Goal: Information Seeking & Learning: Learn about a topic

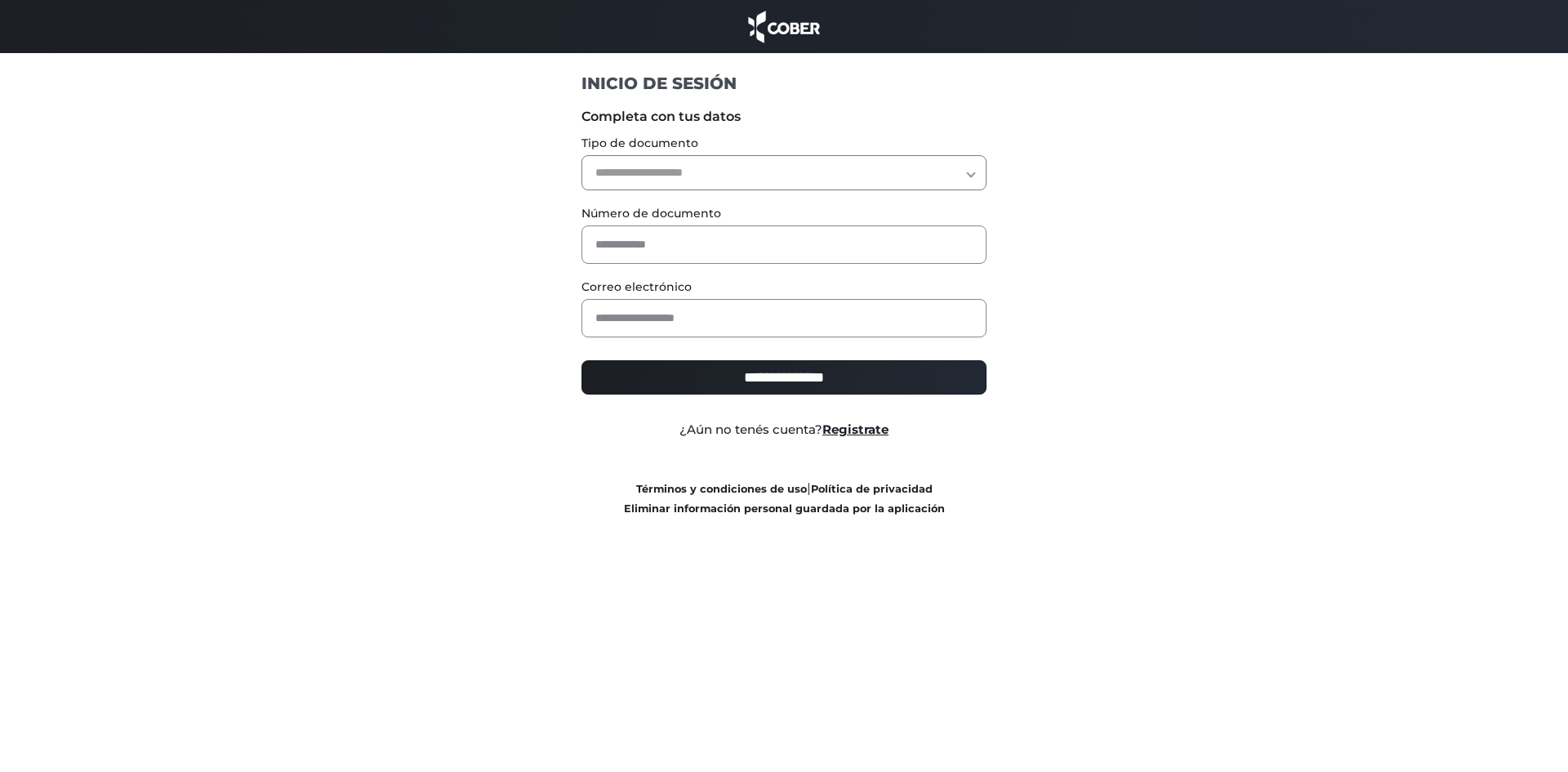
click at [674, 178] on select "**********" at bounding box center [785, 173] width 406 height 35
select select "***"
click at [582, 155] on select "**********" at bounding box center [785, 173] width 406 height 35
click at [662, 235] on input "text" at bounding box center [785, 244] width 406 height 38
click at [615, 245] on input "text" at bounding box center [785, 244] width 406 height 38
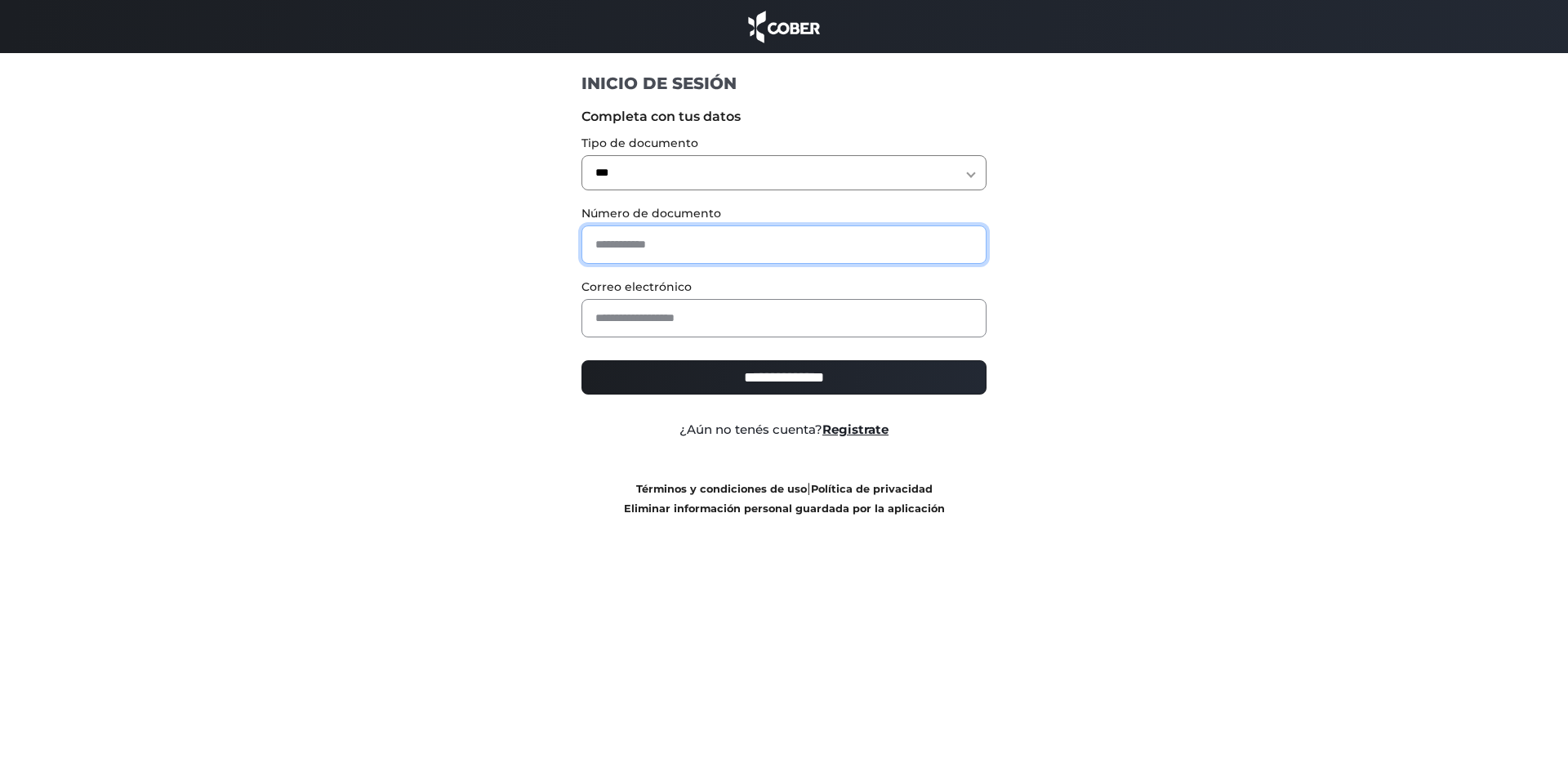
paste input "********"
type input "********"
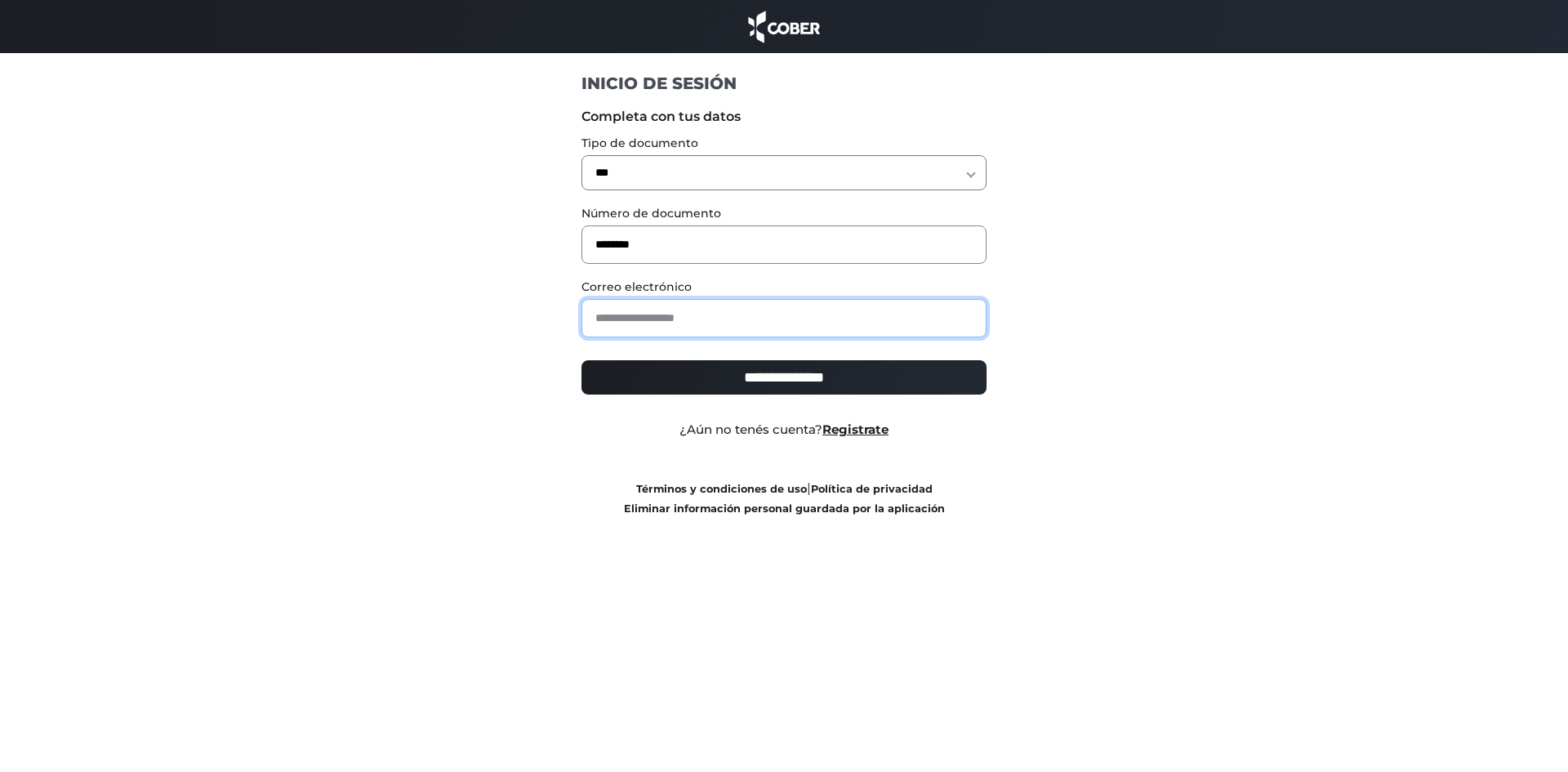
click at [624, 325] on input "email" at bounding box center [785, 318] width 406 height 38
paste input "**********"
type input "**********"
click at [637, 375] on input "**********" at bounding box center [785, 377] width 406 height 34
type input "**********"
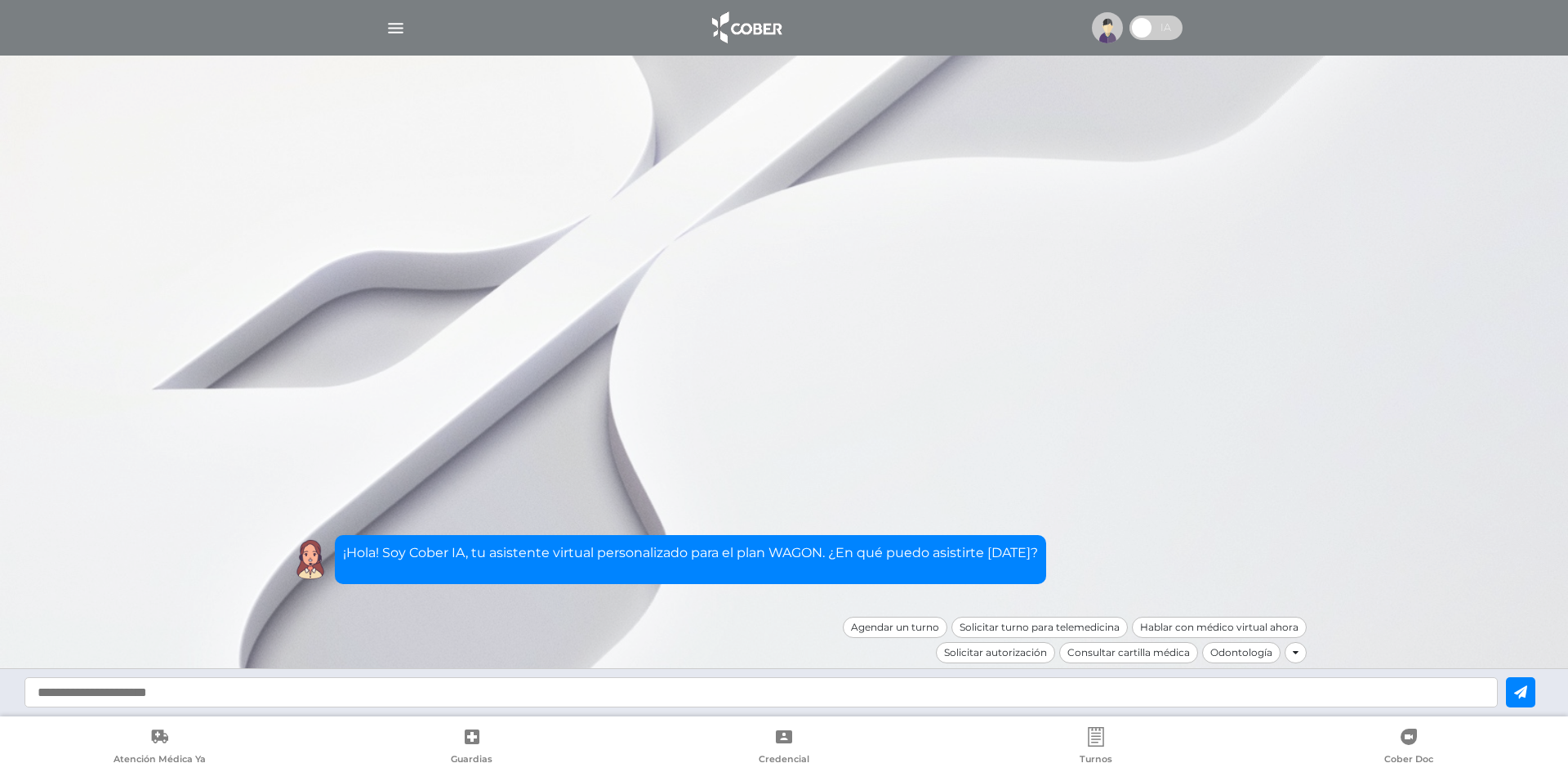
click at [1108, 27] on img at bounding box center [1107, 27] width 31 height 31
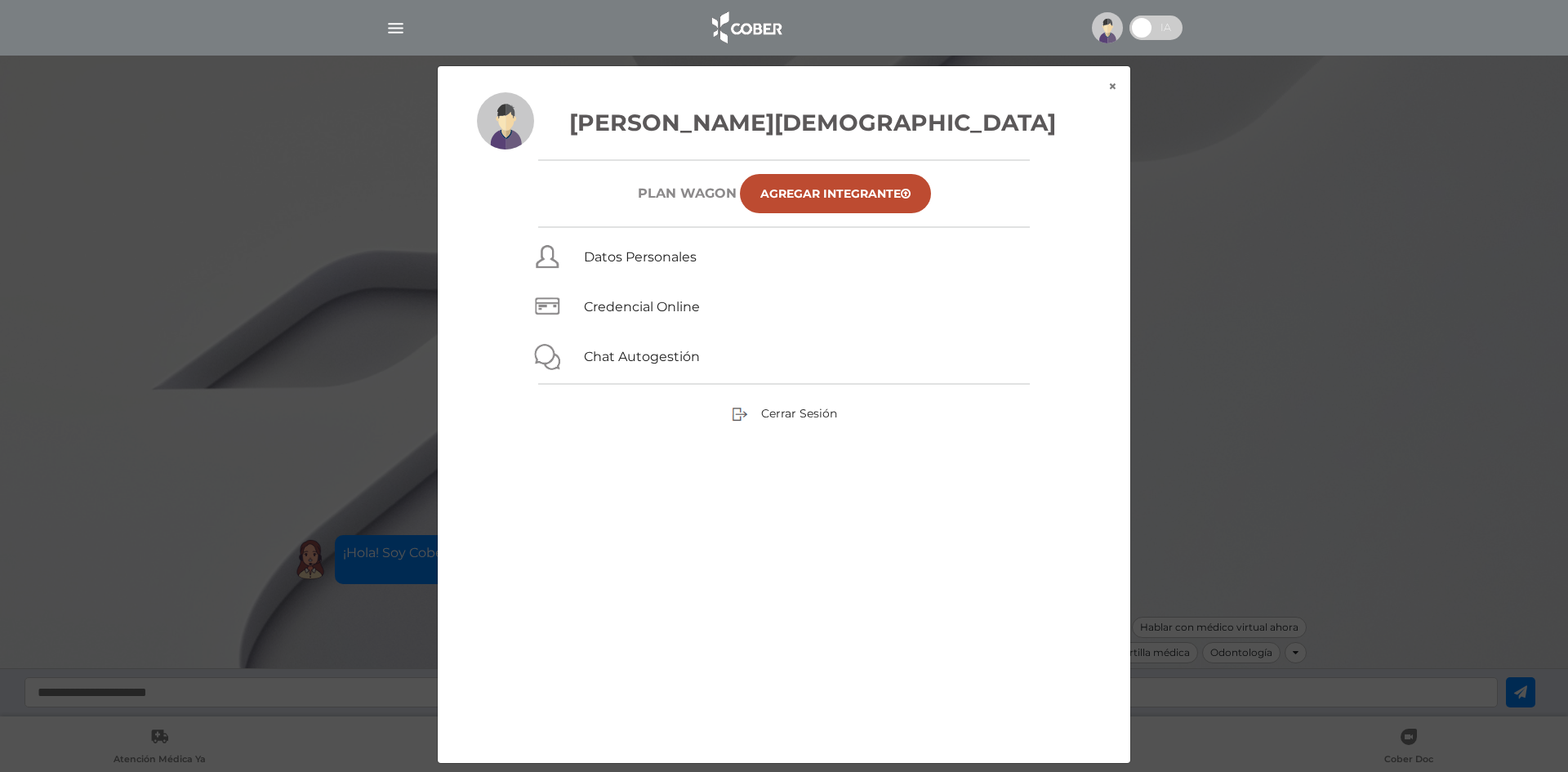
click at [387, 30] on img "button" at bounding box center [396, 27] width 20 height 20
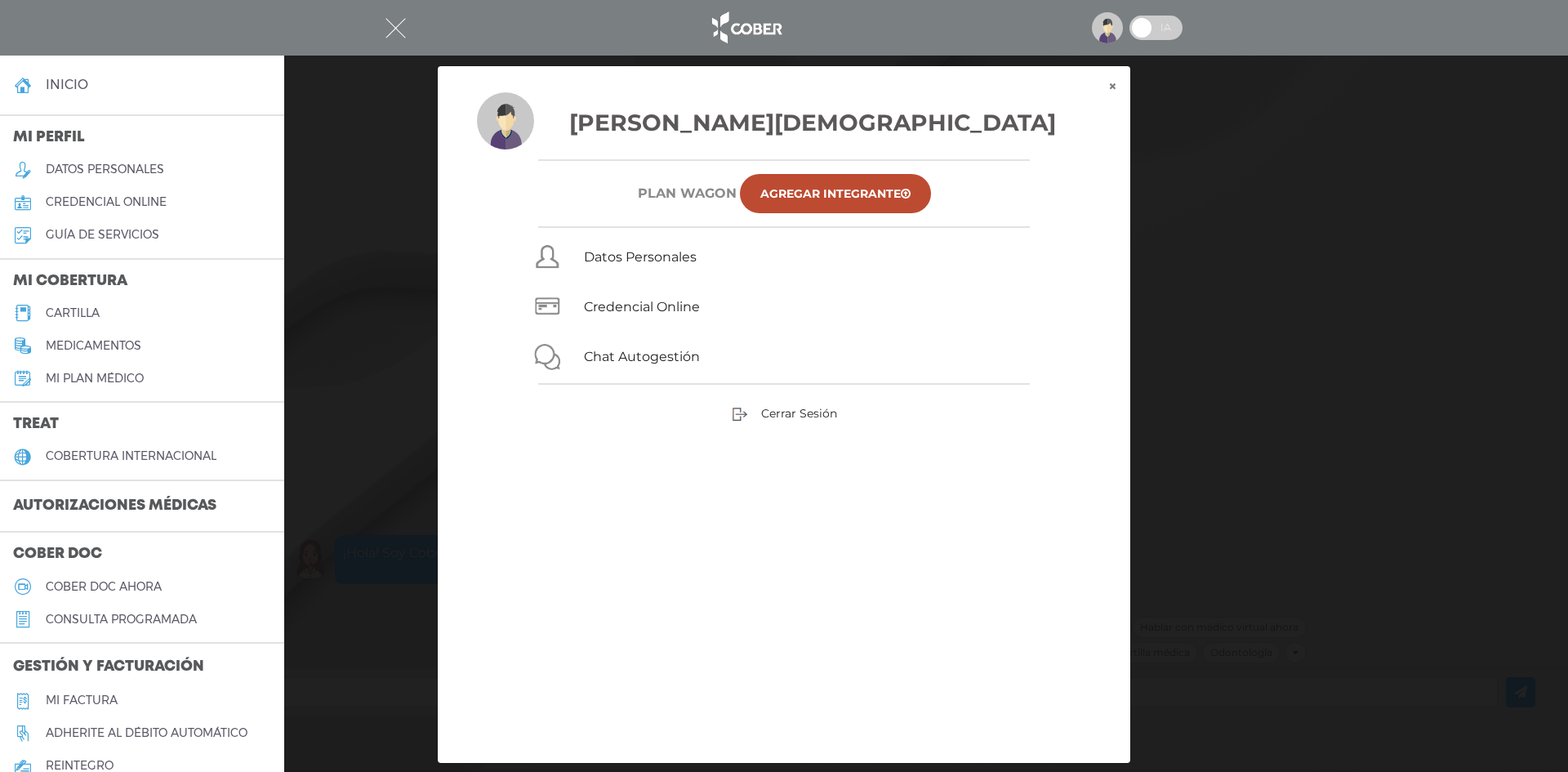
click at [122, 377] on h5 "Mi plan médico" at bounding box center [94, 379] width 98 height 14
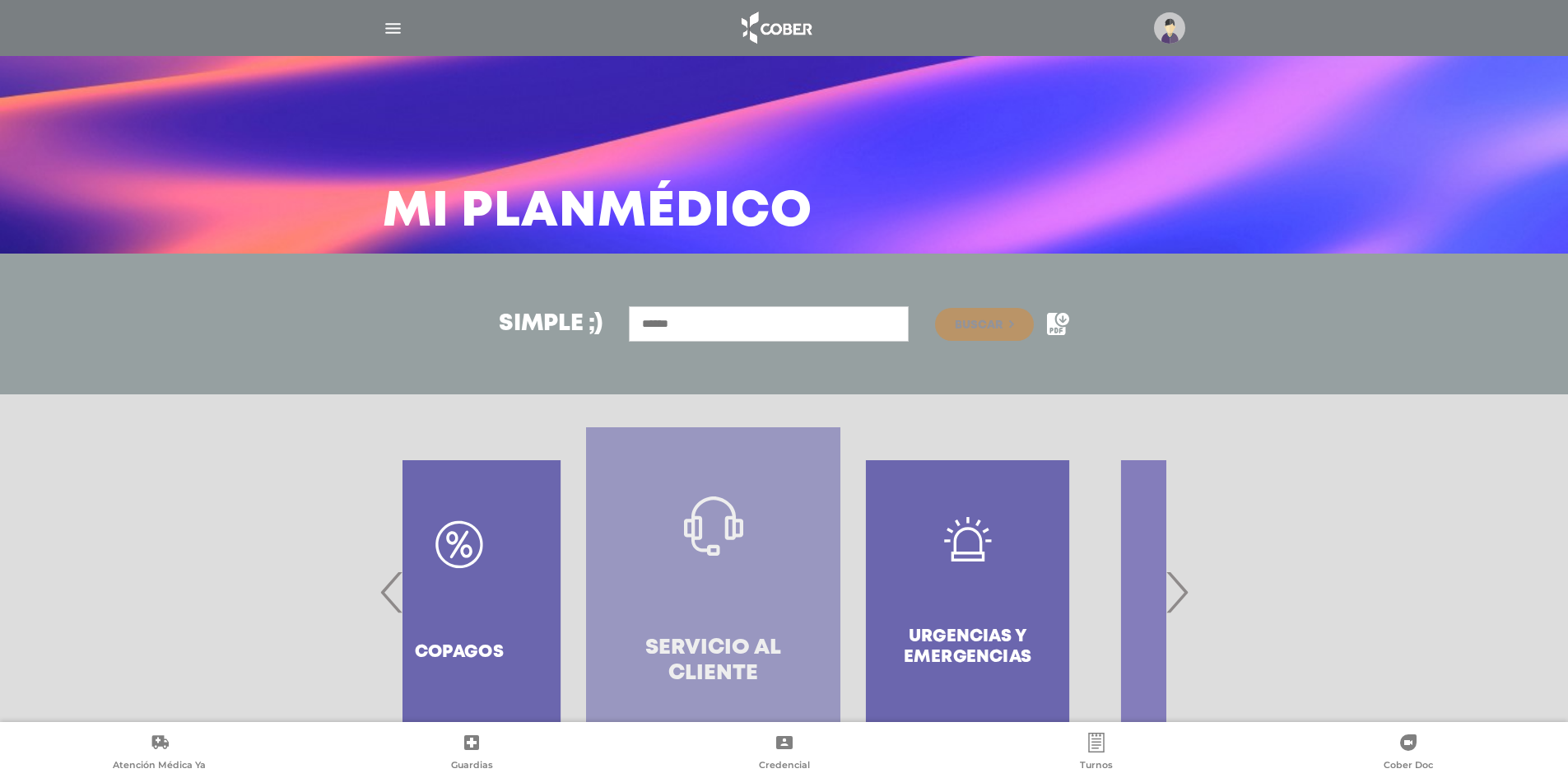
drag, startPoint x: 767, startPoint y: 578, endPoint x: 643, endPoint y: 574, distance: 124.1
click at [651, 574] on link "Servicio al Cliente" at bounding box center [714, 592] width 255 height 329
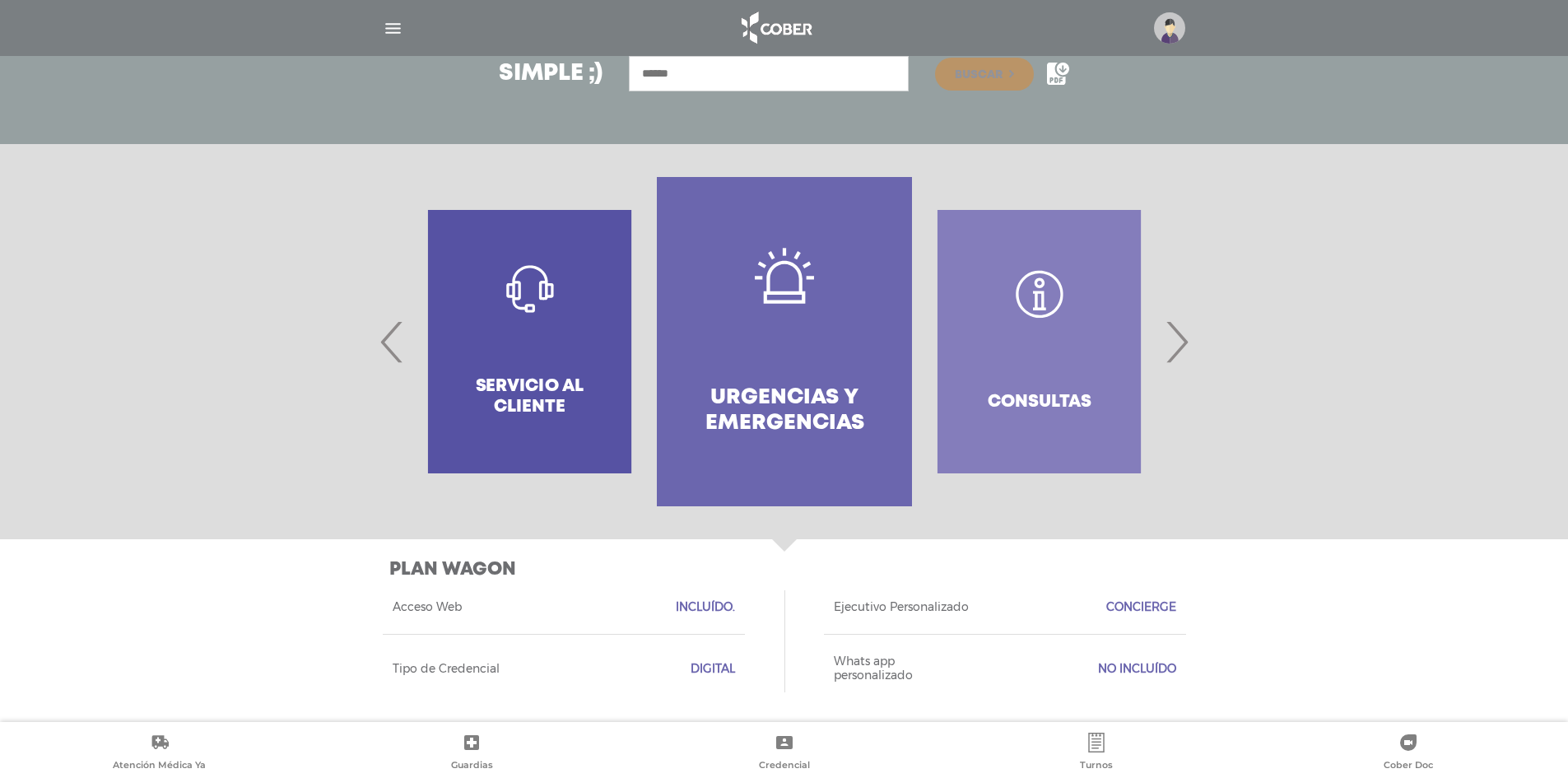
drag, startPoint x: 837, startPoint y: 413, endPoint x: 715, endPoint y: 408, distance: 122.1
click at [724, 410] on h4 "Urgencias y emergencias" at bounding box center [784, 410] width 195 height 51
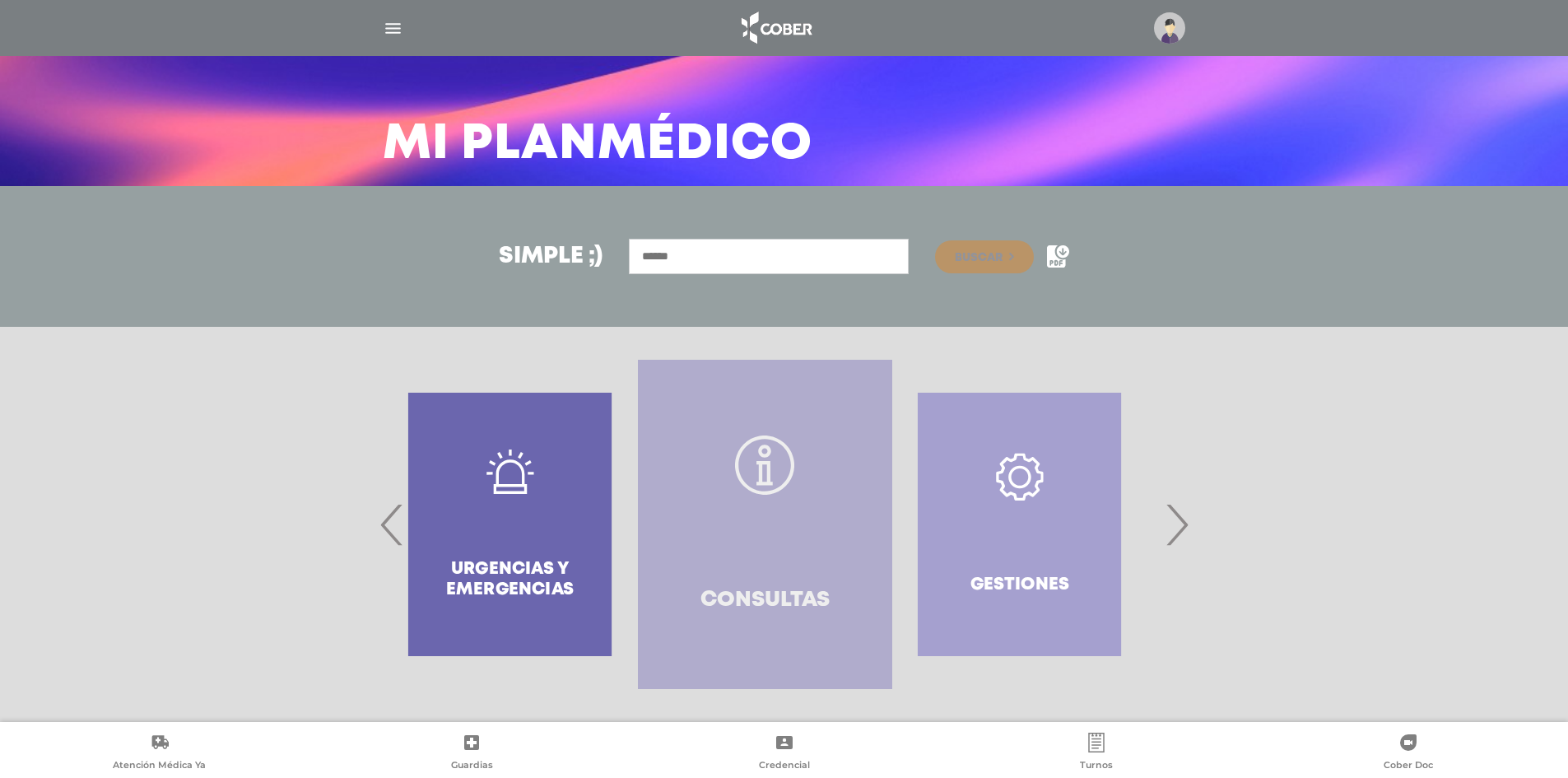
drag, startPoint x: 869, startPoint y: 409, endPoint x: 727, endPoint y: 409, distance: 142.0
click at [731, 409] on link "Consultas" at bounding box center [765, 524] width 255 height 329
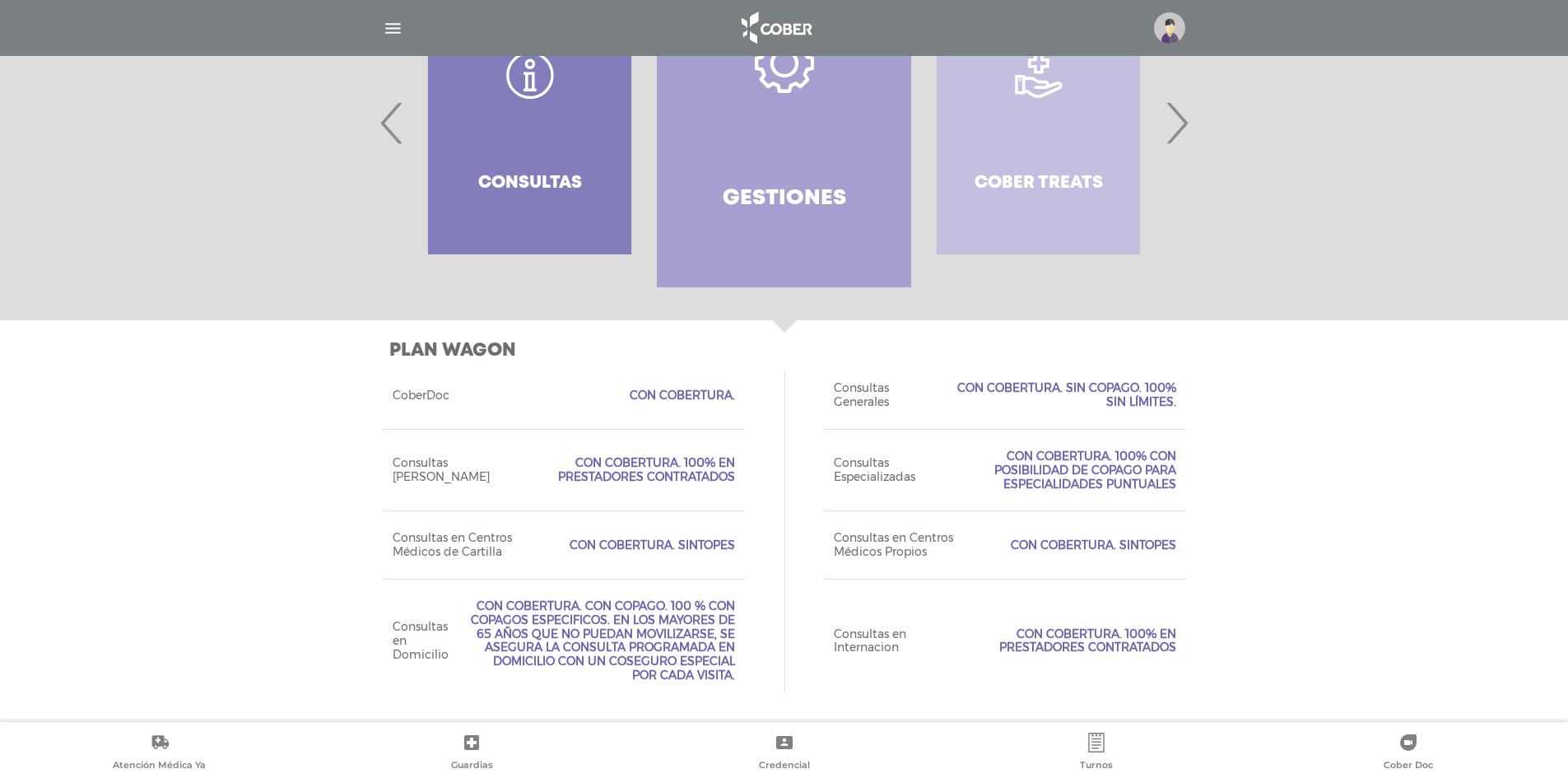
drag, startPoint x: 810, startPoint y: 233, endPoint x: 691, endPoint y: 232, distance: 119.0
click at [698, 233] on link "Gestiones" at bounding box center [784, 123] width 255 height 329
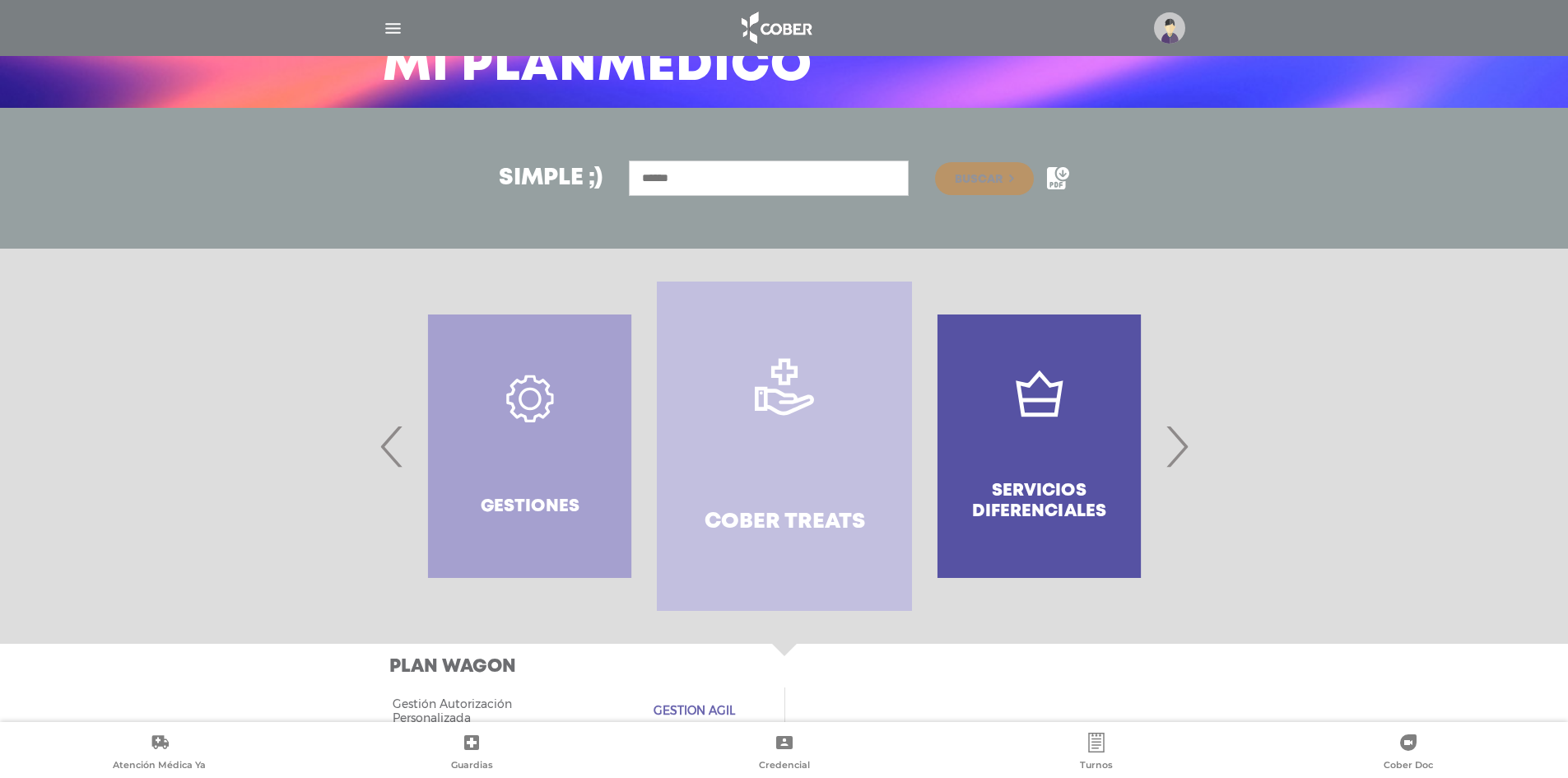
click at [722, 354] on link "Cober Treats" at bounding box center [784, 446] width 255 height 329
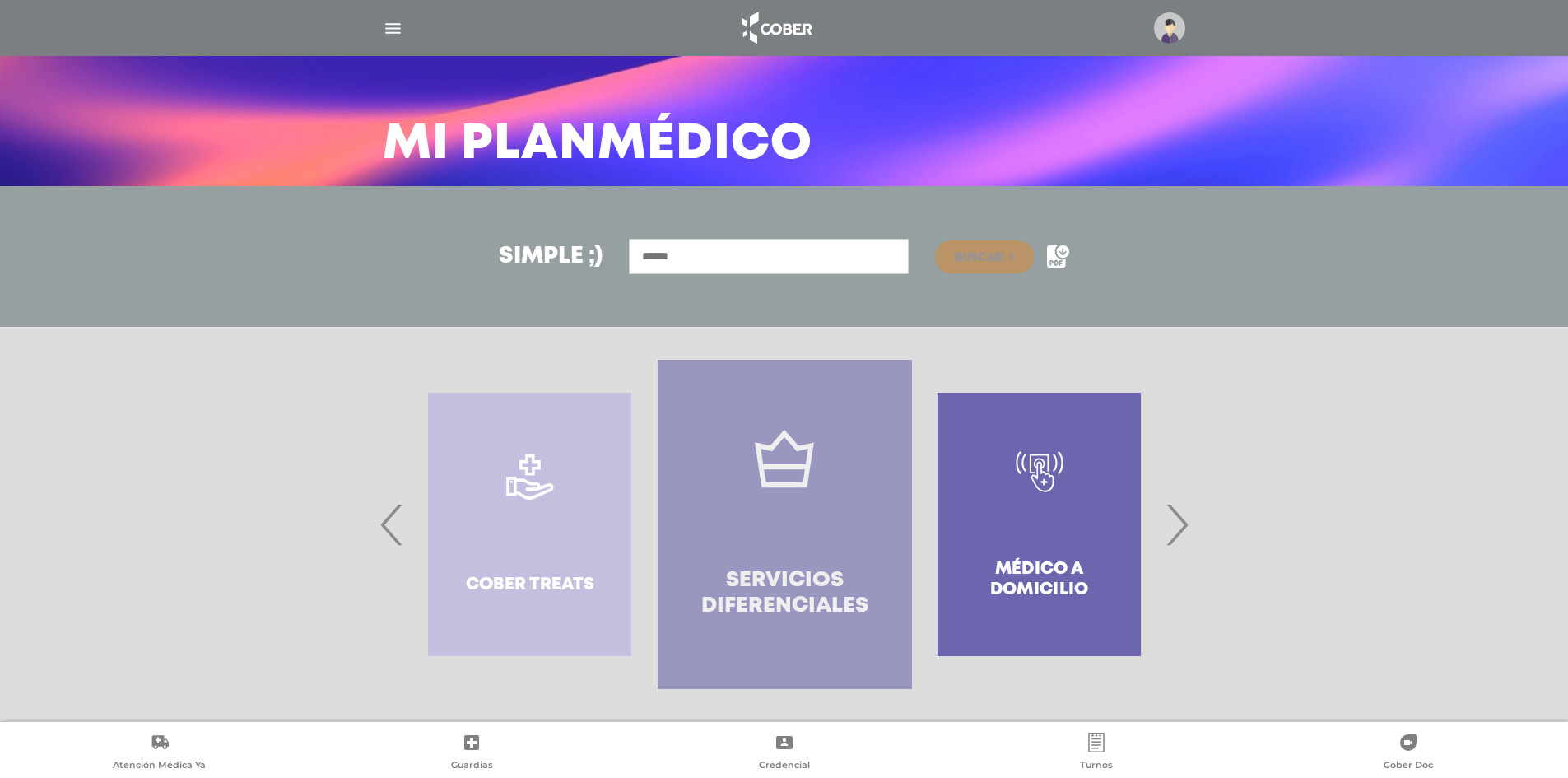
drag, startPoint x: 862, startPoint y: 369, endPoint x: 756, endPoint y: 369, distance: 106.0
click at [756, 369] on link "Servicios diferenciales" at bounding box center [785, 524] width 255 height 329
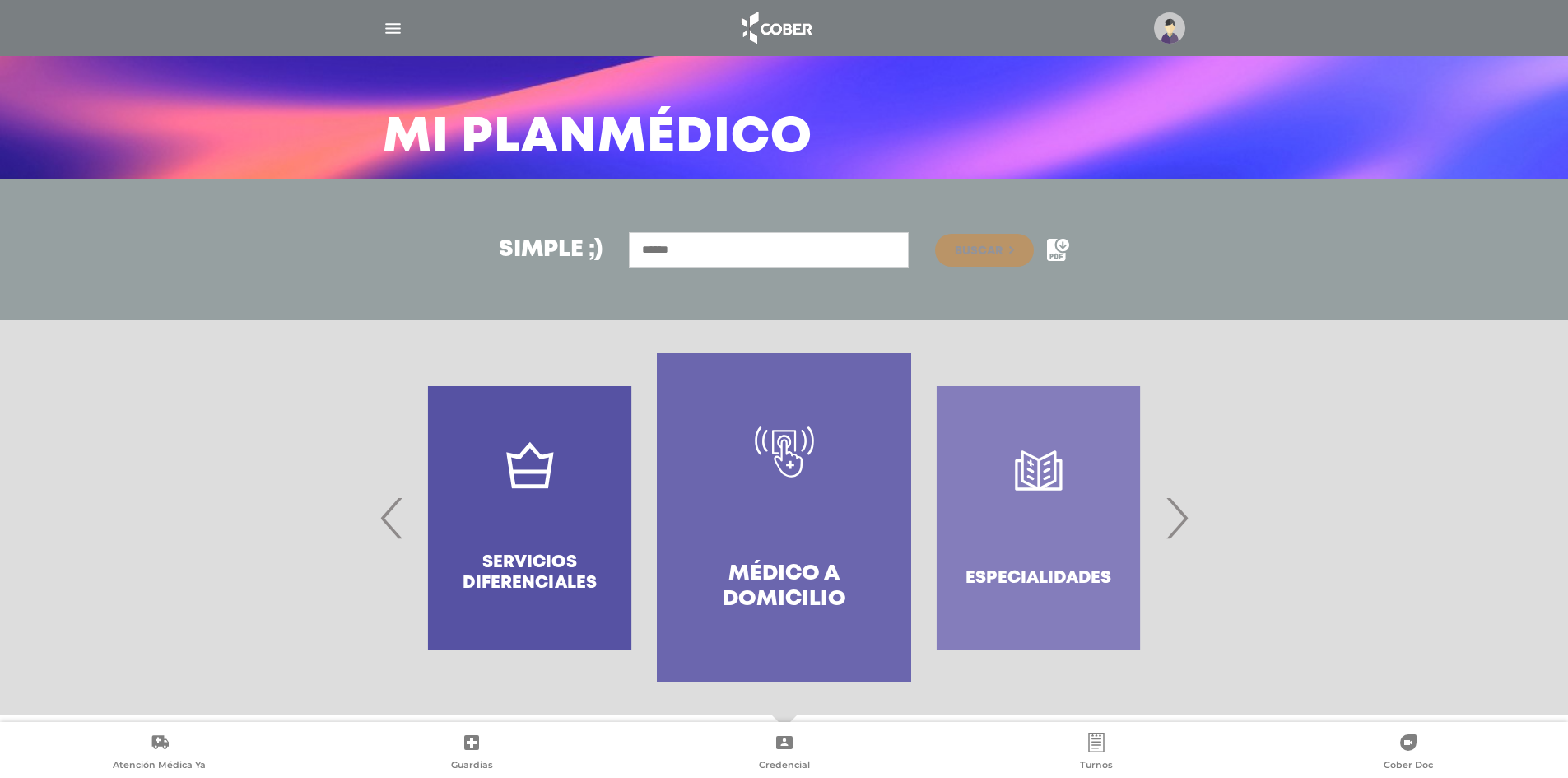
scroll to position [99, 0]
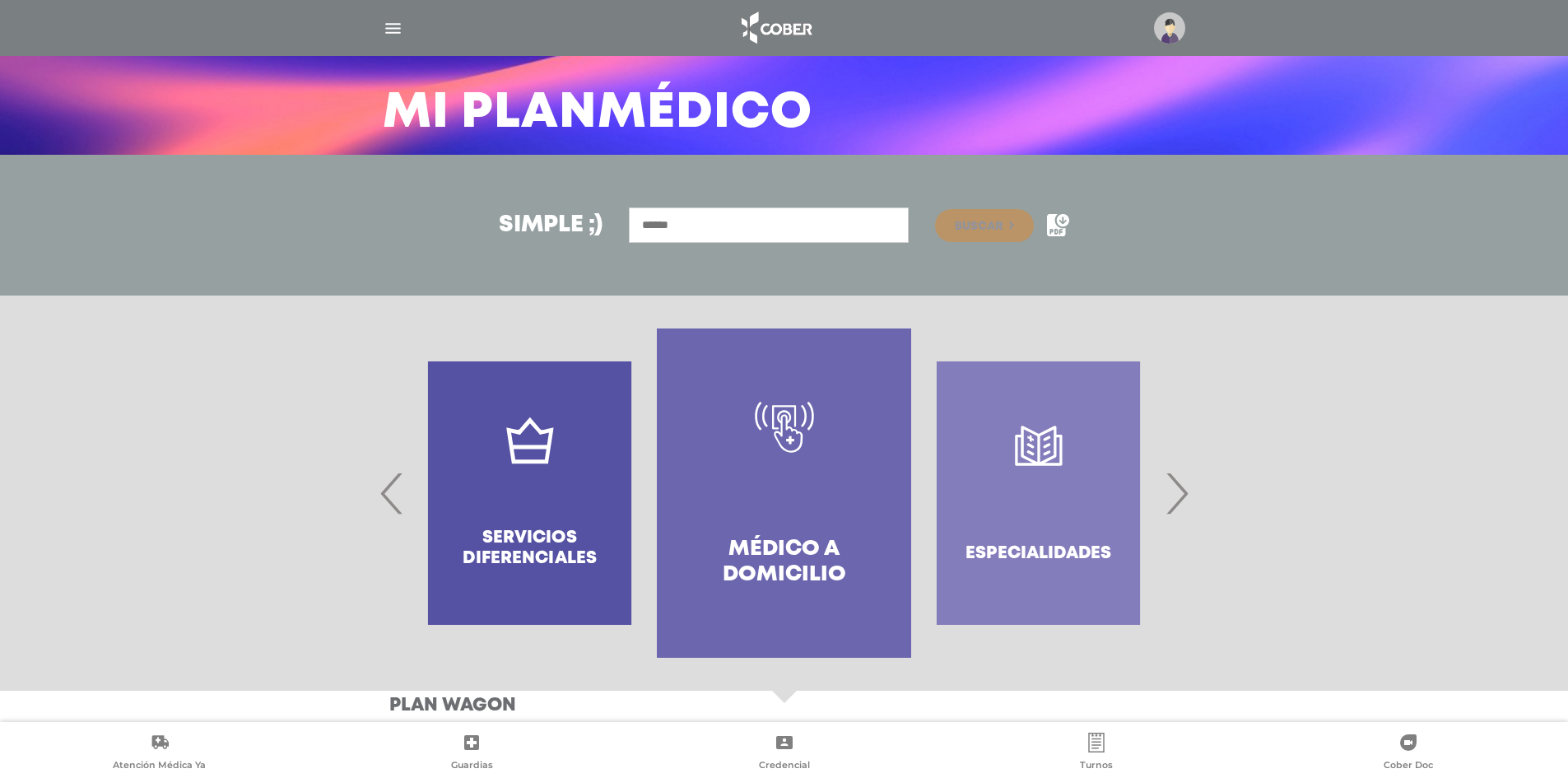
drag, startPoint x: 890, startPoint y: 304, endPoint x: 772, endPoint y: 312, distance: 118.3
click at [777, 312] on div at bounding box center [784, 493] width 1568 height 395
drag, startPoint x: 622, startPoint y: 401, endPoint x: 602, endPoint y: 399, distance: 20.1
click at [657, 399] on link "Médico a domicilio" at bounding box center [784, 493] width 255 height 329
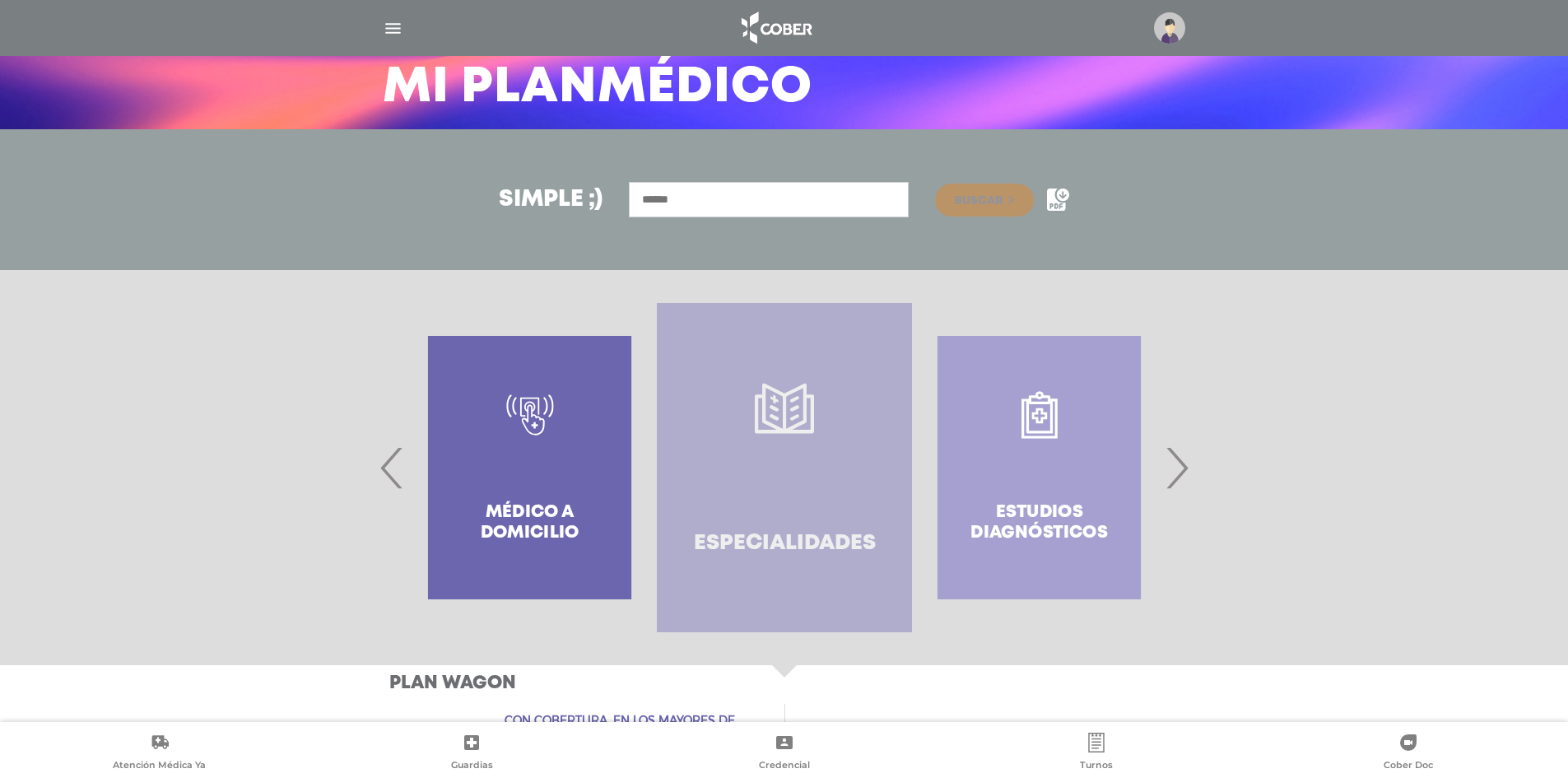
drag, startPoint x: 814, startPoint y: 393, endPoint x: 685, endPoint y: 390, distance: 129.0
click at [673, 395] on link "Especialidades" at bounding box center [784, 467] width 255 height 329
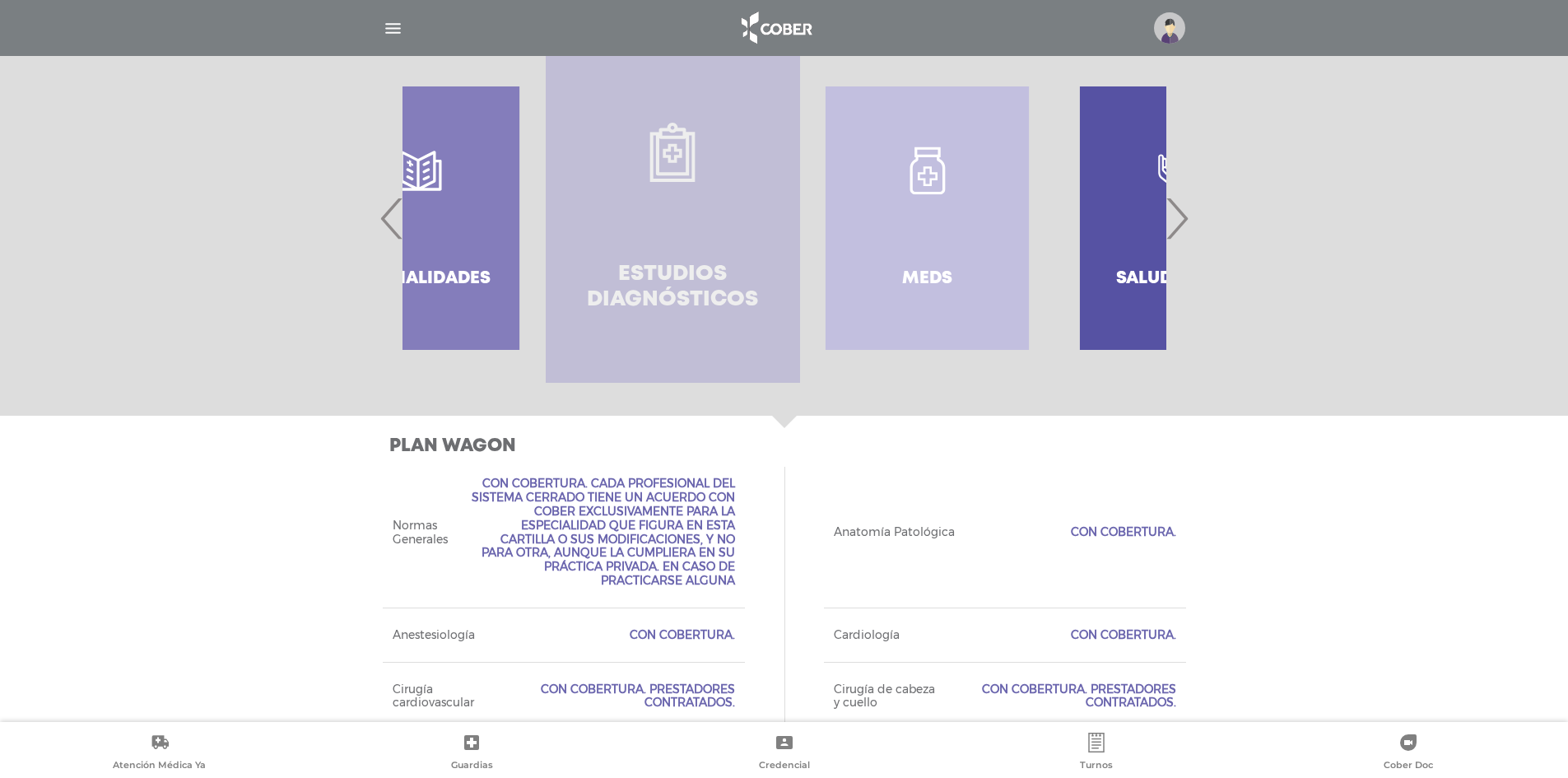
drag, startPoint x: 734, startPoint y: 274, endPoint x: 717, endPoint y: 275, distance: 17.0
click at [721, 275] on h4 "Estudios diagnósticos" at bounding box center [673, 287] width 195 height 51
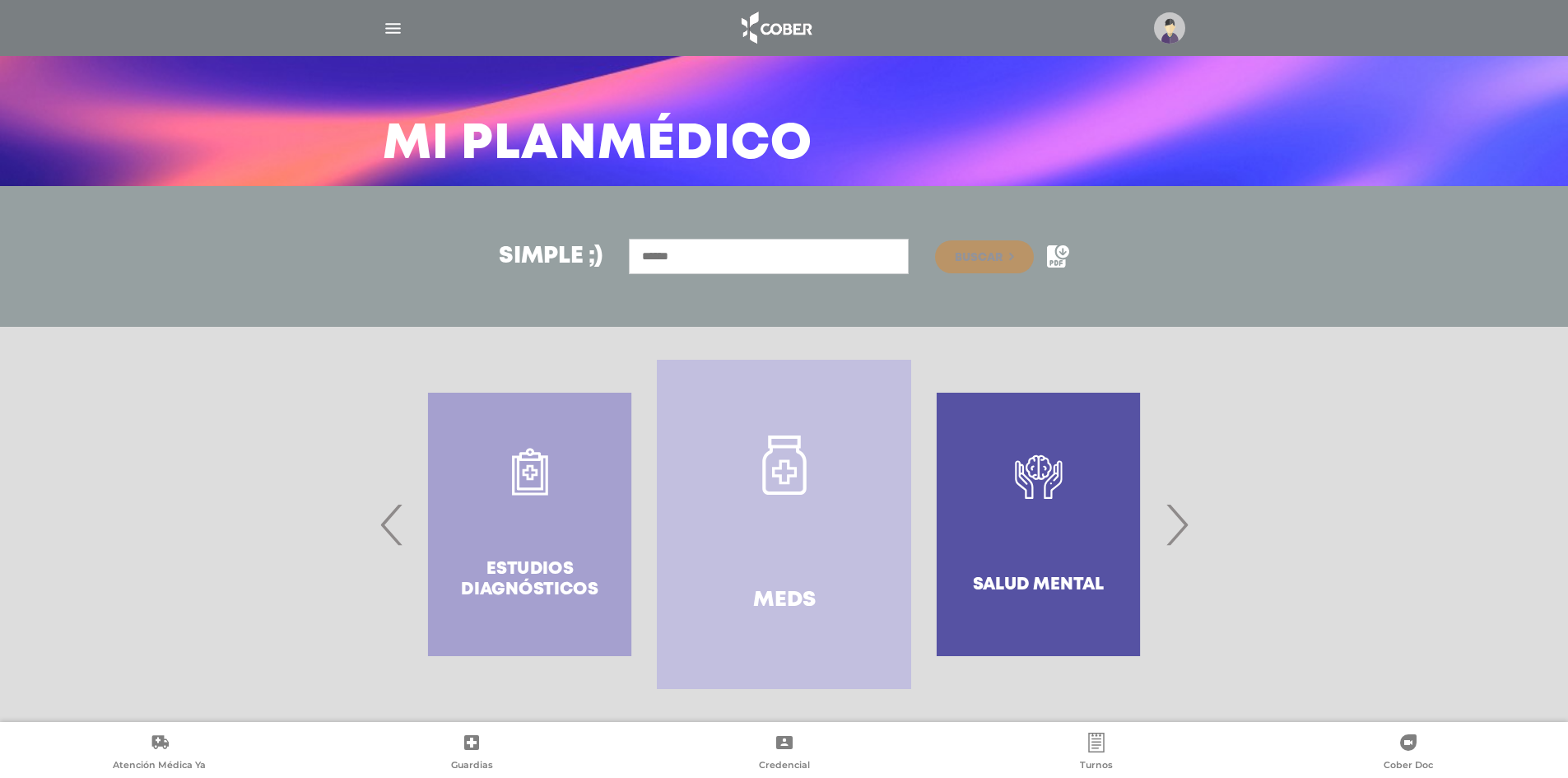
drag, startPoint x: 735, startPoint y: 344, endPoint x: 720, endPoint y: 344, distance: 15.0
click at [720, 344] on div at bounding box center [784, 524] width 1568 height 395
click at [658, 420] on link "Meds" at bounding box center [784, 524] width 255 height 329
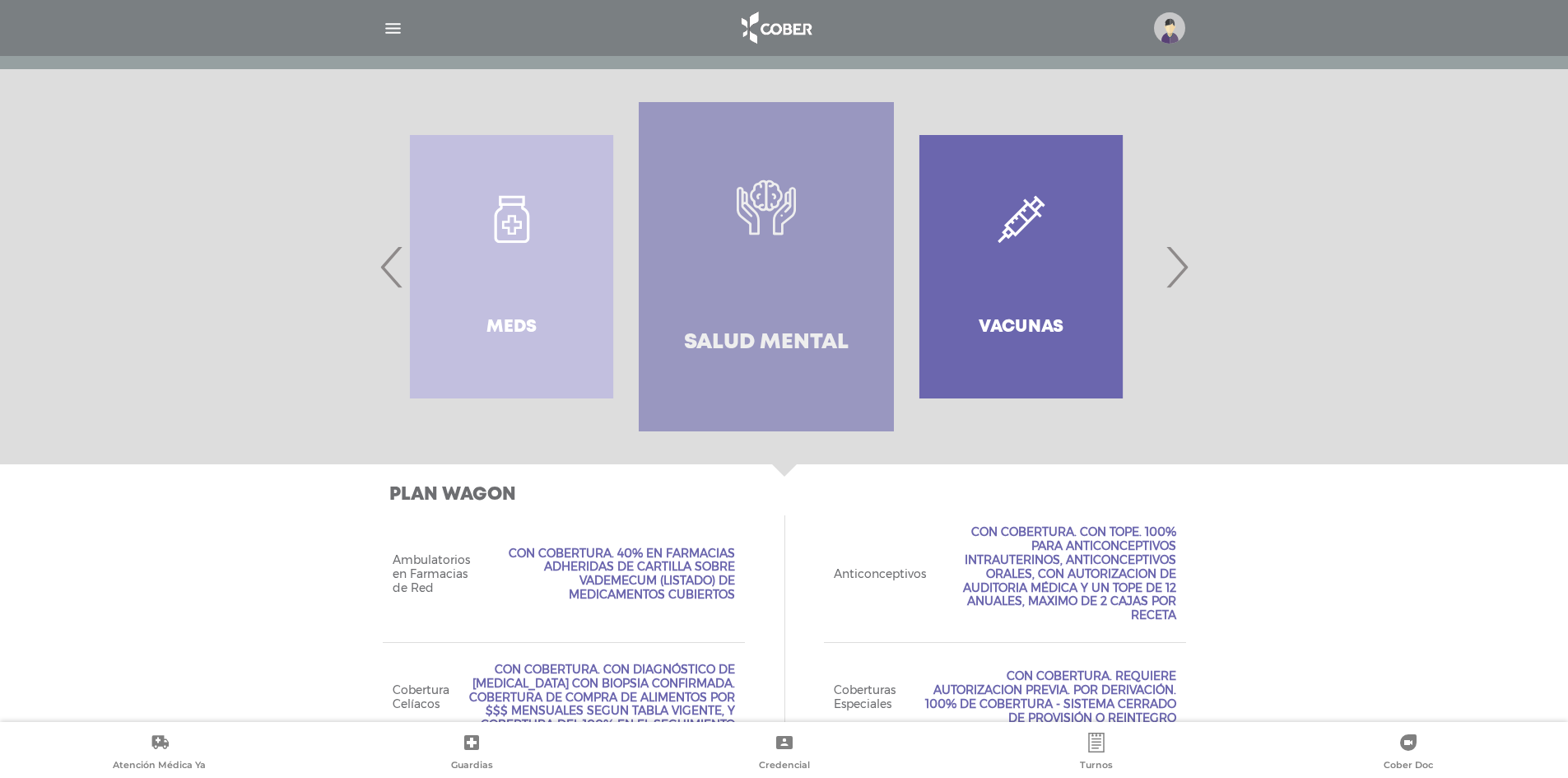
drag, startPoint x: 792, startPoint y: 362, endPoint x: 567, endPoint y: 359, distance: 225.0
click at [639, 359] on link "Salud mental" at bounding box center [766, 267] width 255 height 329
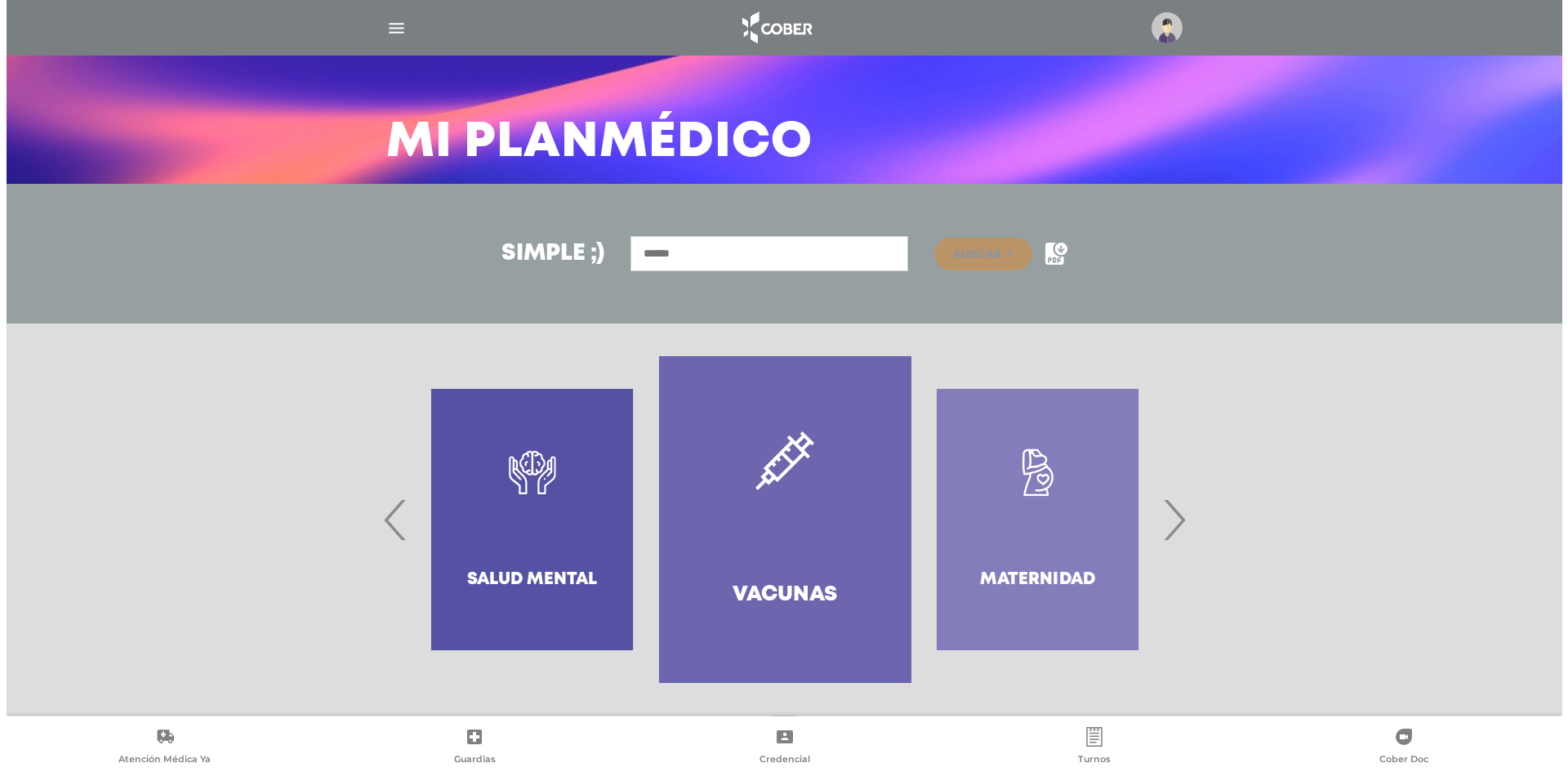
scroll to position [67, 0]
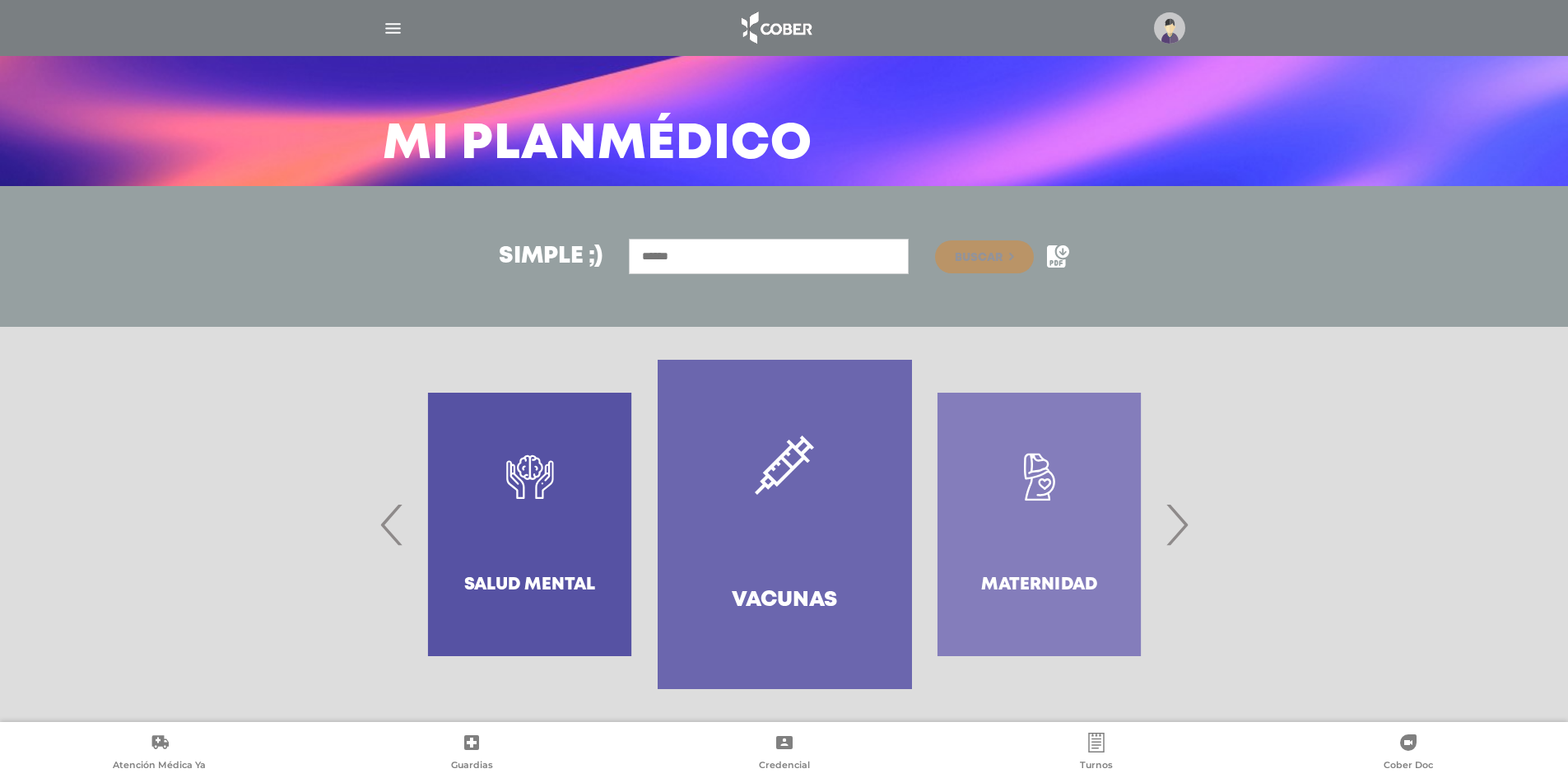
click at [401, 26] on img "button" at bounding box center [392, 28] width 20 height 20
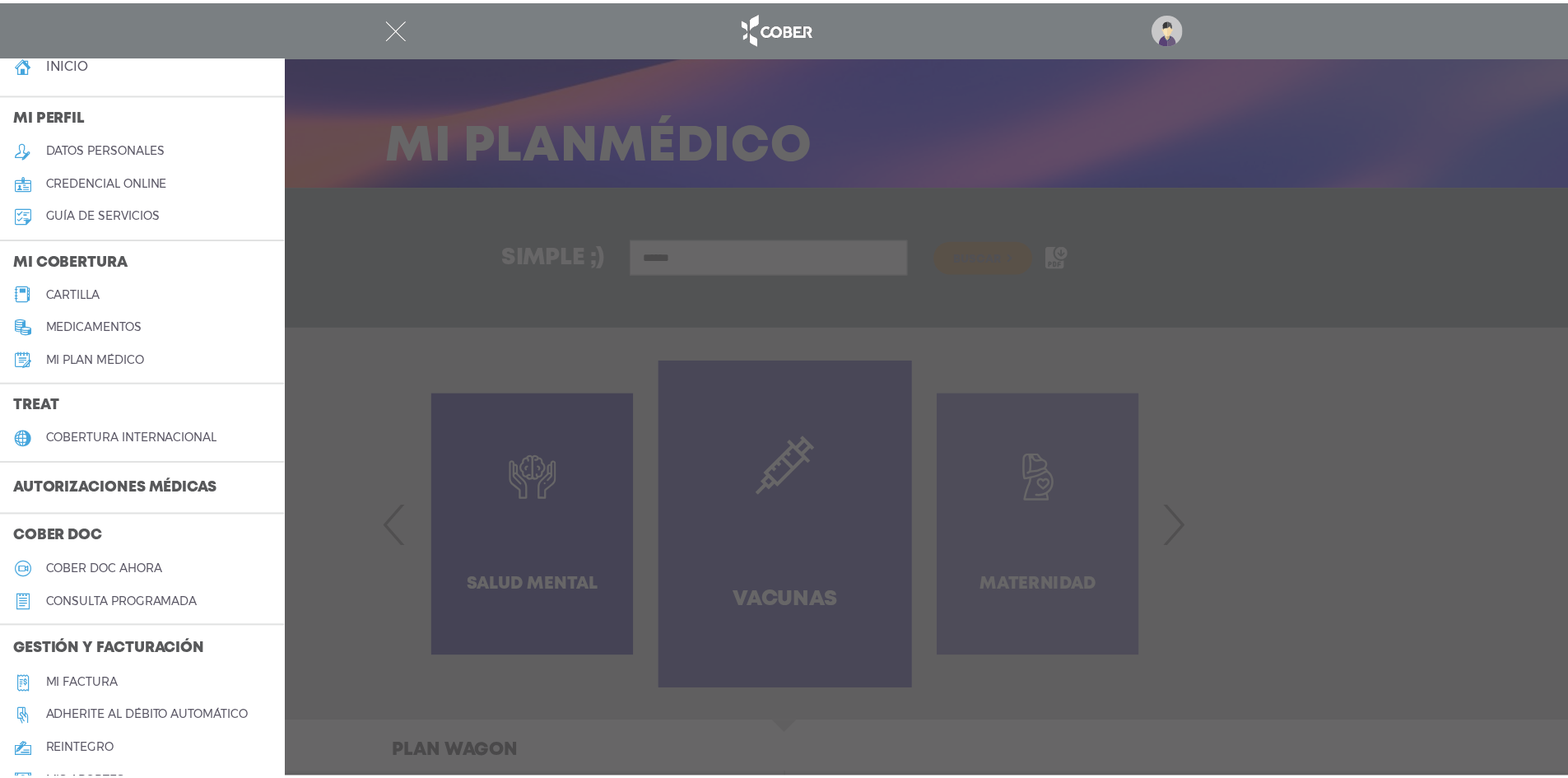
scroll to position [0, 0]
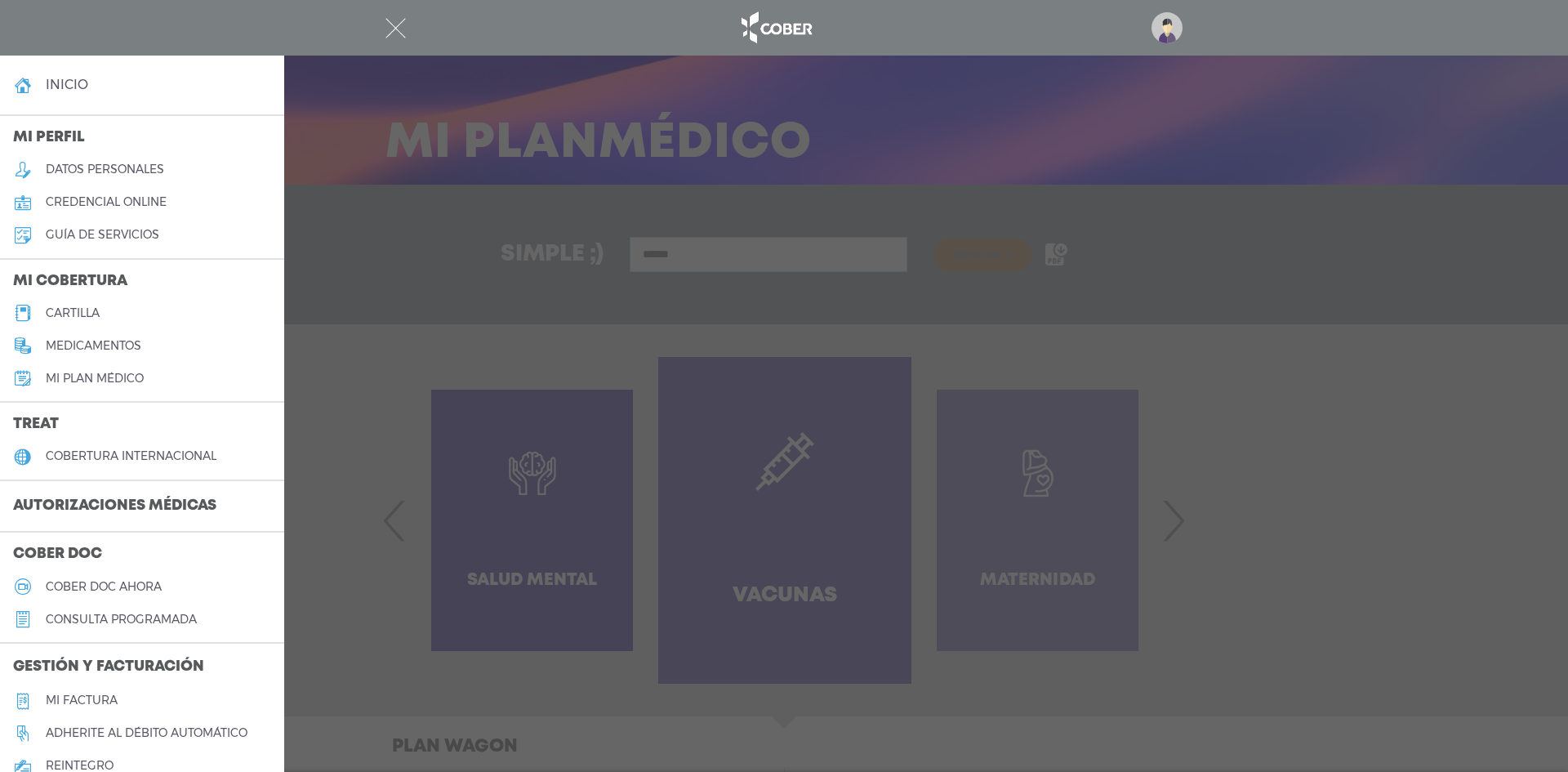
click at [64, 86] on h4 "inicio" at bounding box center [67, 85] width 42 height 16
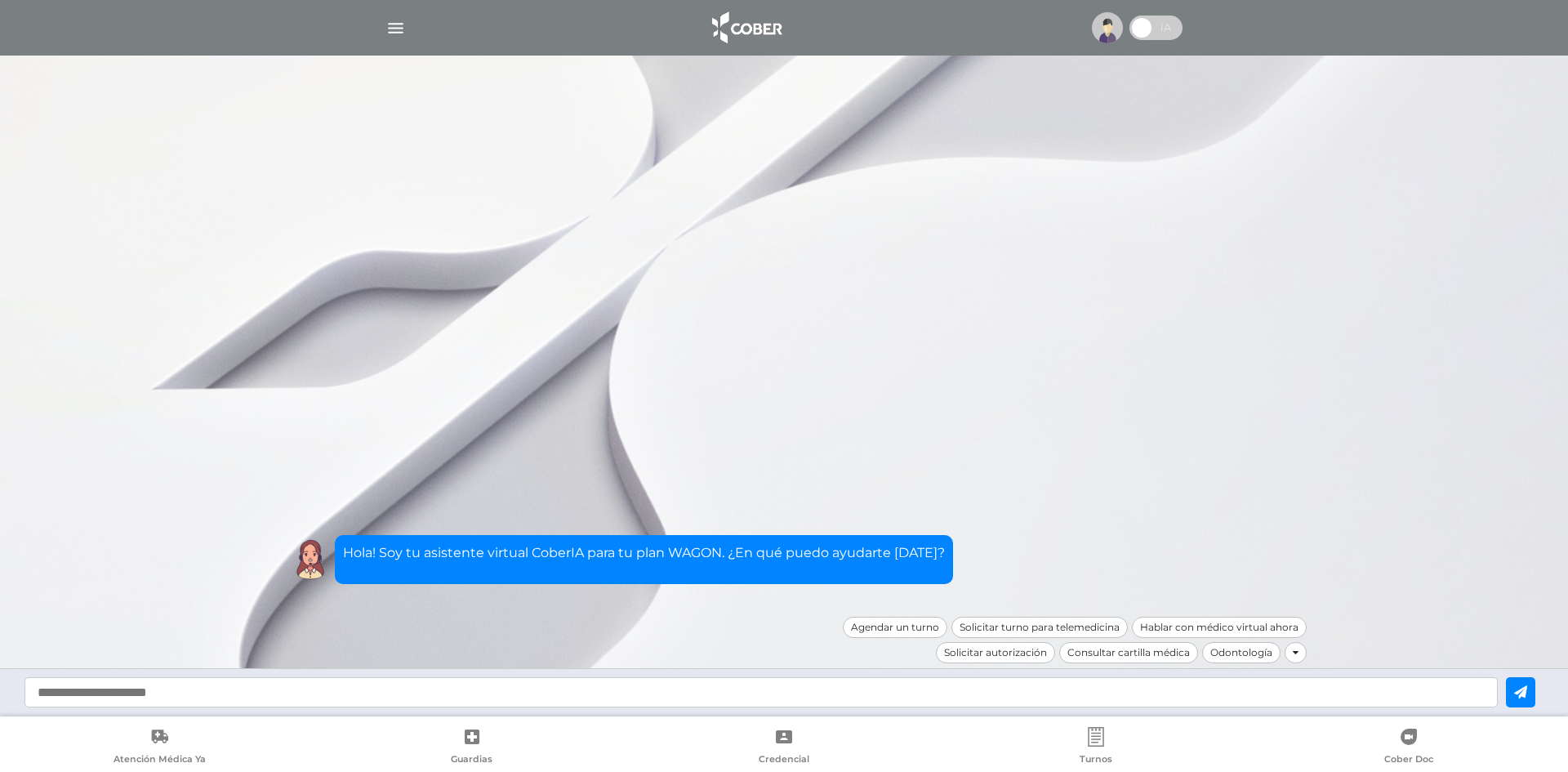
click at [1156, 29] on span at bounding box center [1157, 28] width 53 height 25
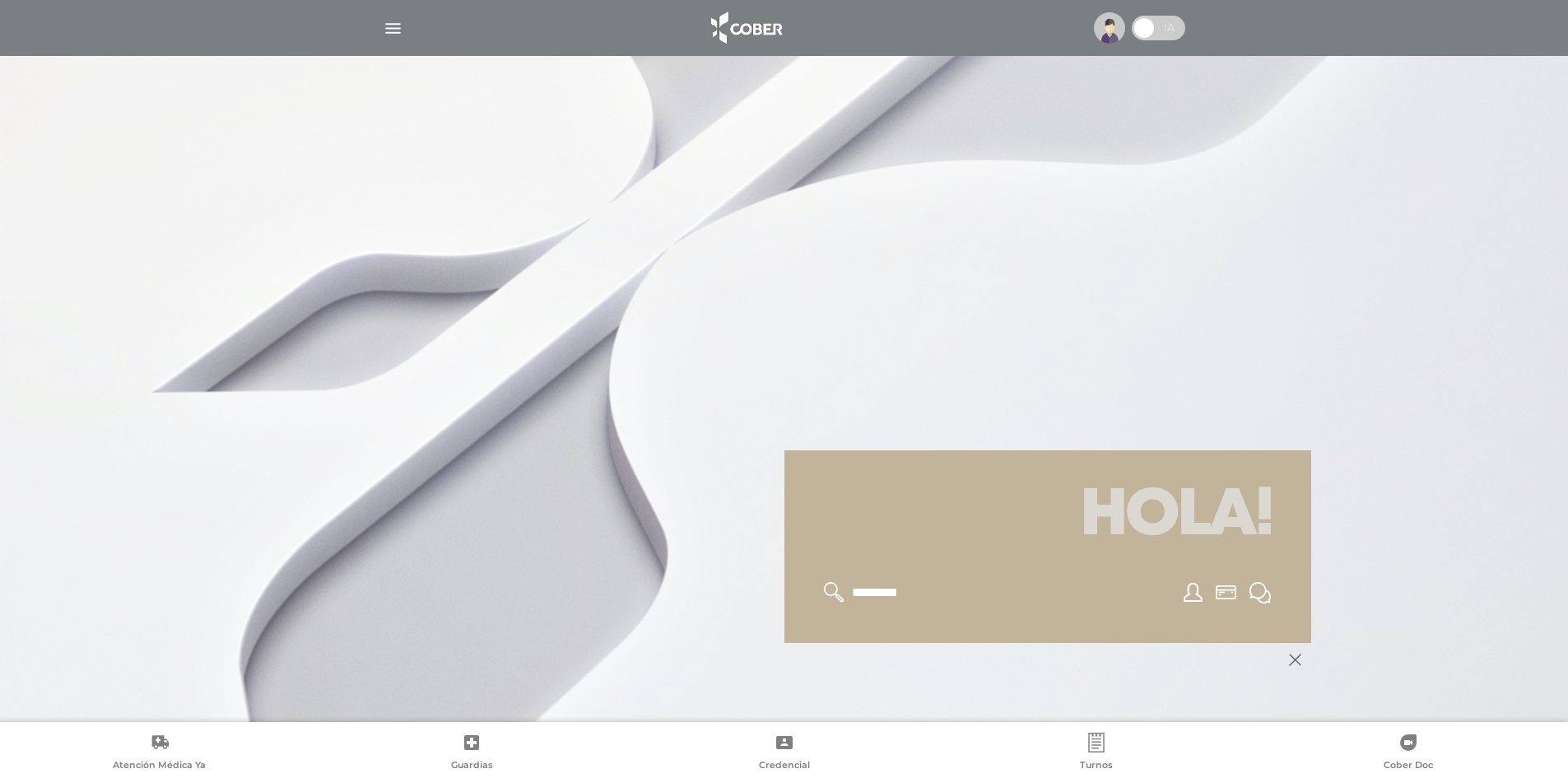
scroll to position [198, 0]
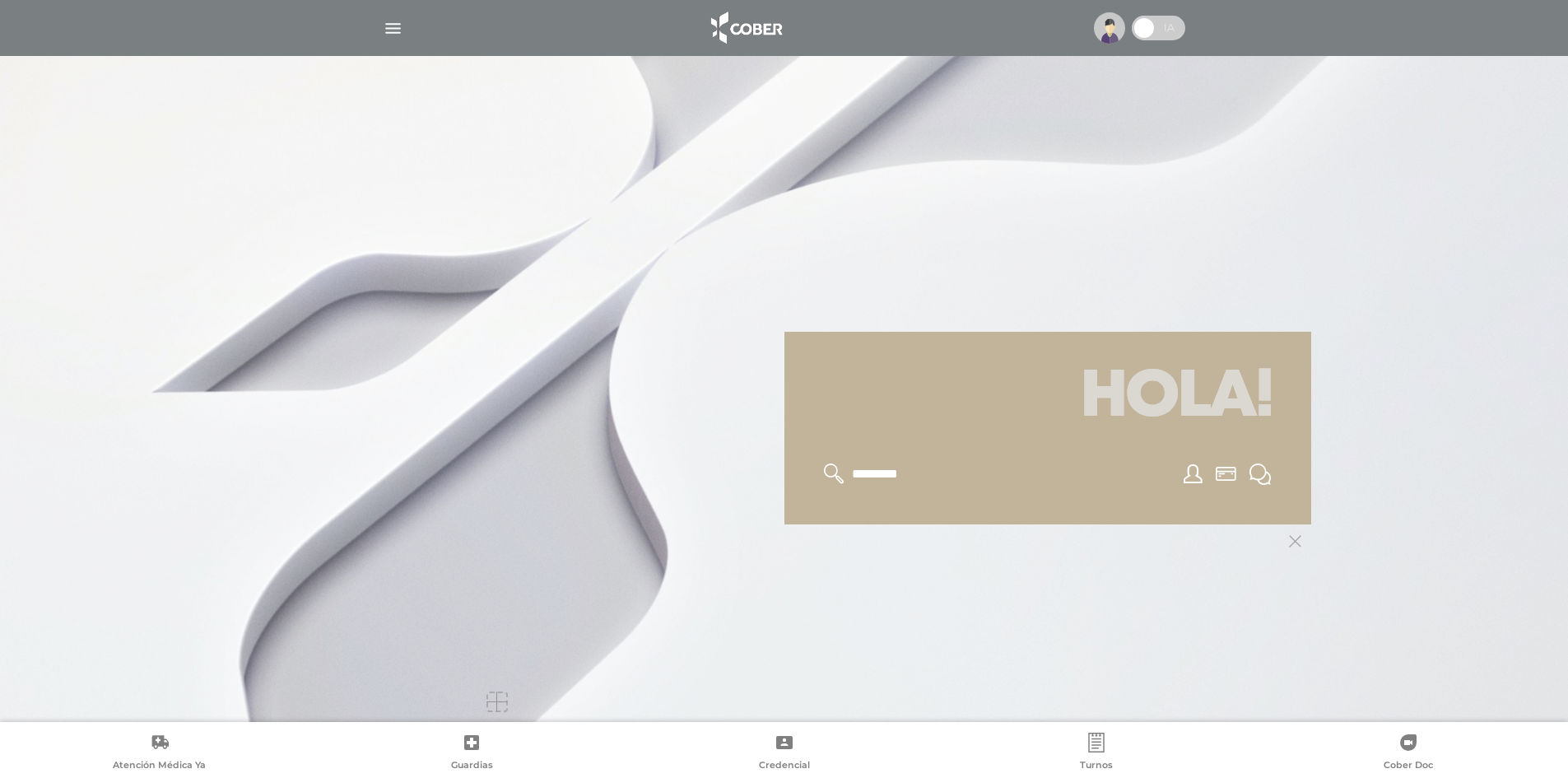
click at [500, 702] on div at bounding box center [497, 701] width 20 height 20
click at [753, 623] on div at bounding box center [785, 623] width 1054 height 198
click at [1294, 547] on icon at bounding box center [1296, 541] width 12 height 12
click at [1294, 539] on icon at bounding box center [1296, 541] width 12 height 12
click at [1095, 447] on div at bounding box center [1048, 474] width 488 height 61
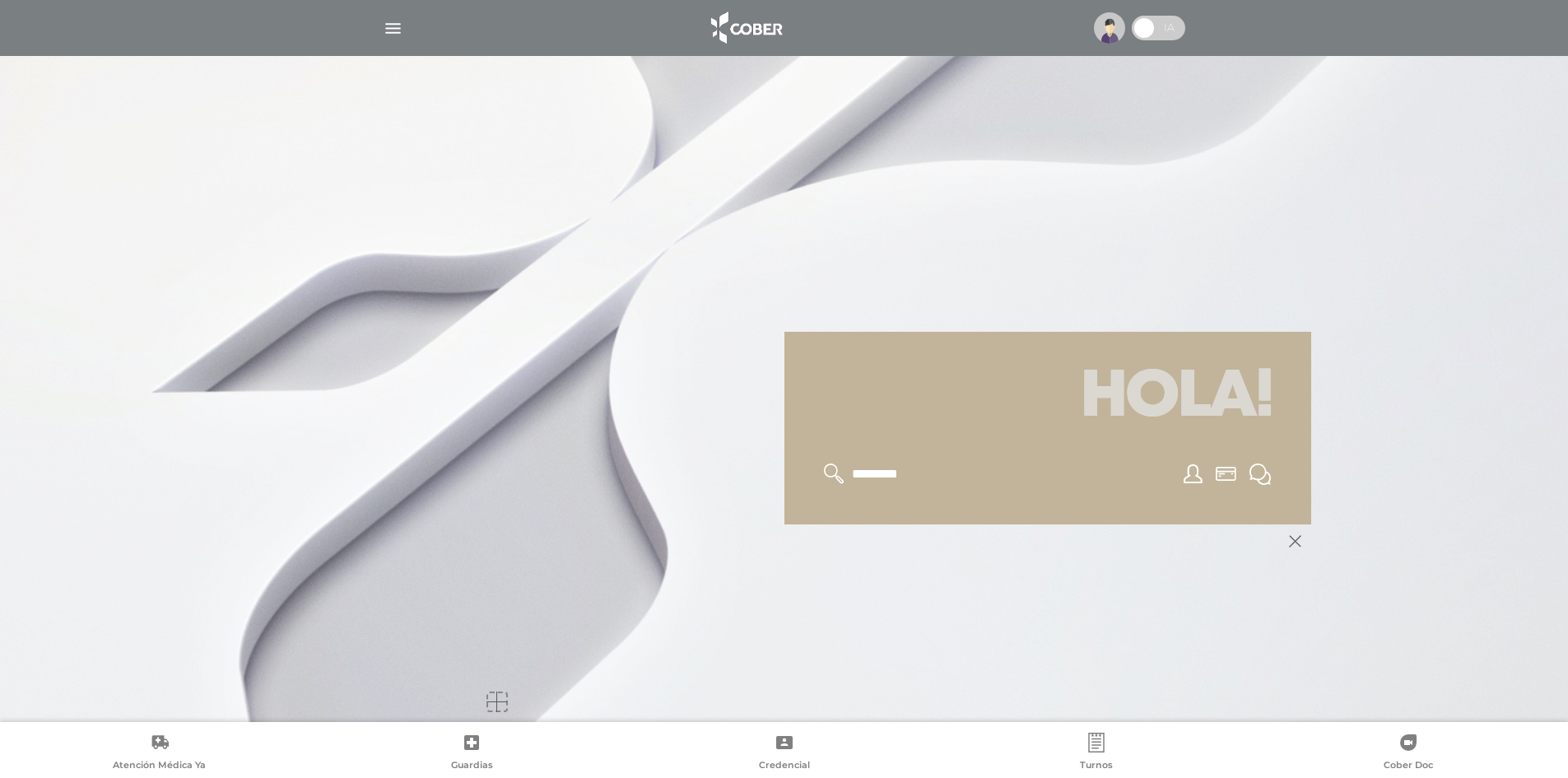
click at [885, 447] on div at bounding box center [1048, 474] width 488 height 61
click at [811, 469] on div at bounding box center [1048, 474] width 488 height 61
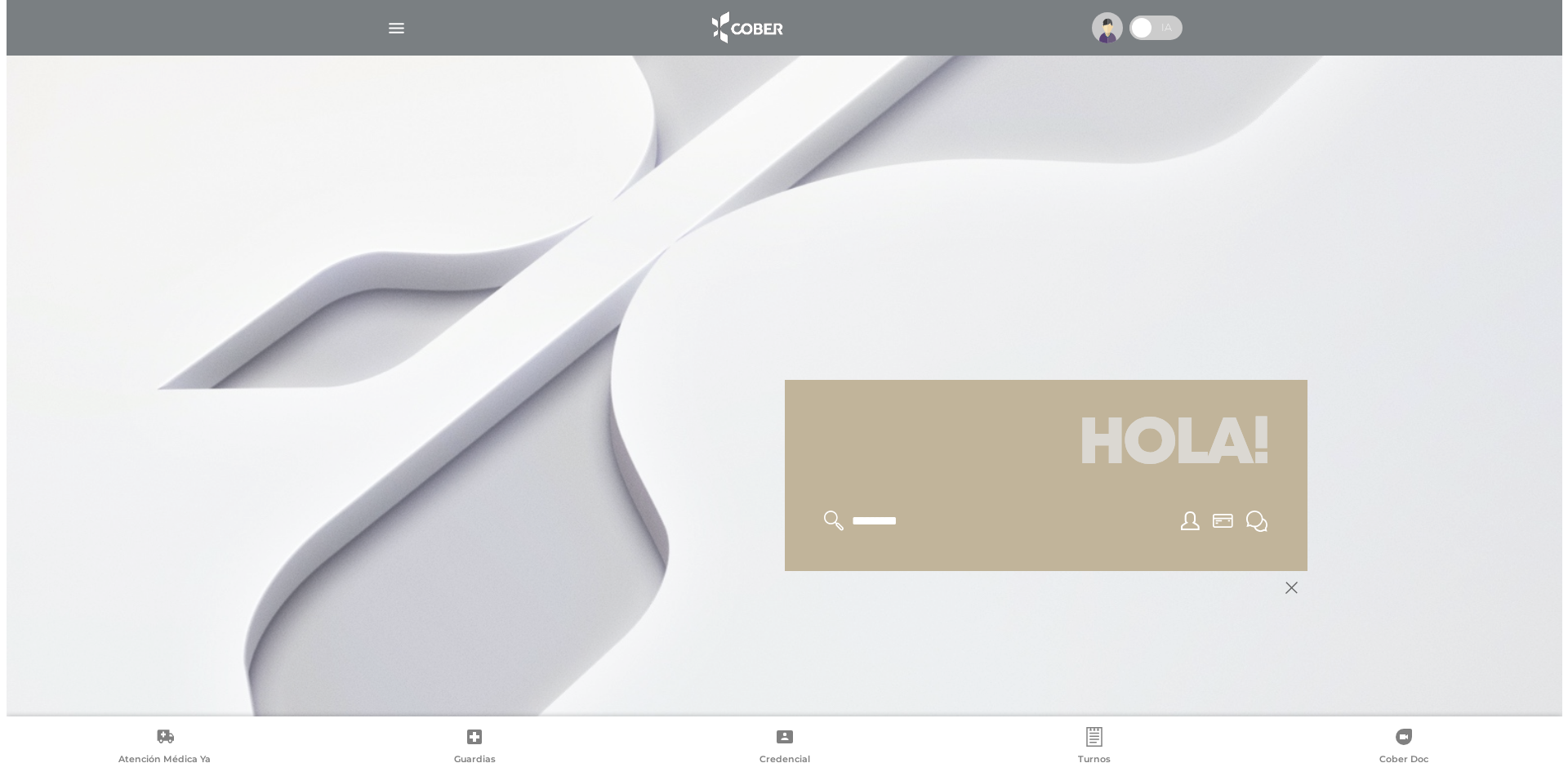
scroll to position [0, 0]
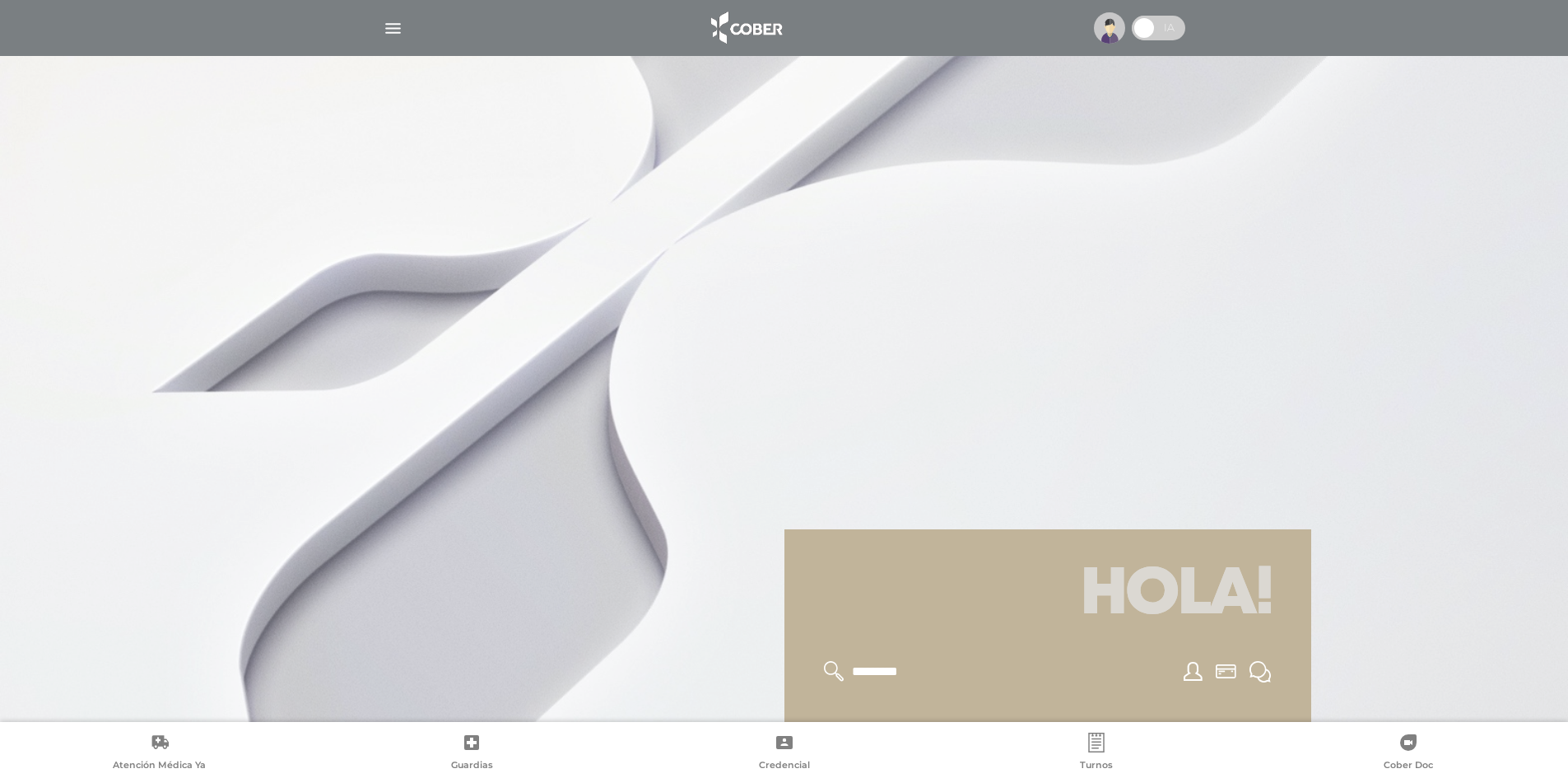
drag, startPoint x: 761, startPoint y: 242, endPoint x: 700, endPoint y: 215, distance: 66.7
click at [758, 239] on div at bounding box center [784, 389] width 1568 height 778
click at [392, 26] on img "button" at bounding box center [392, 28] width 20 height 20
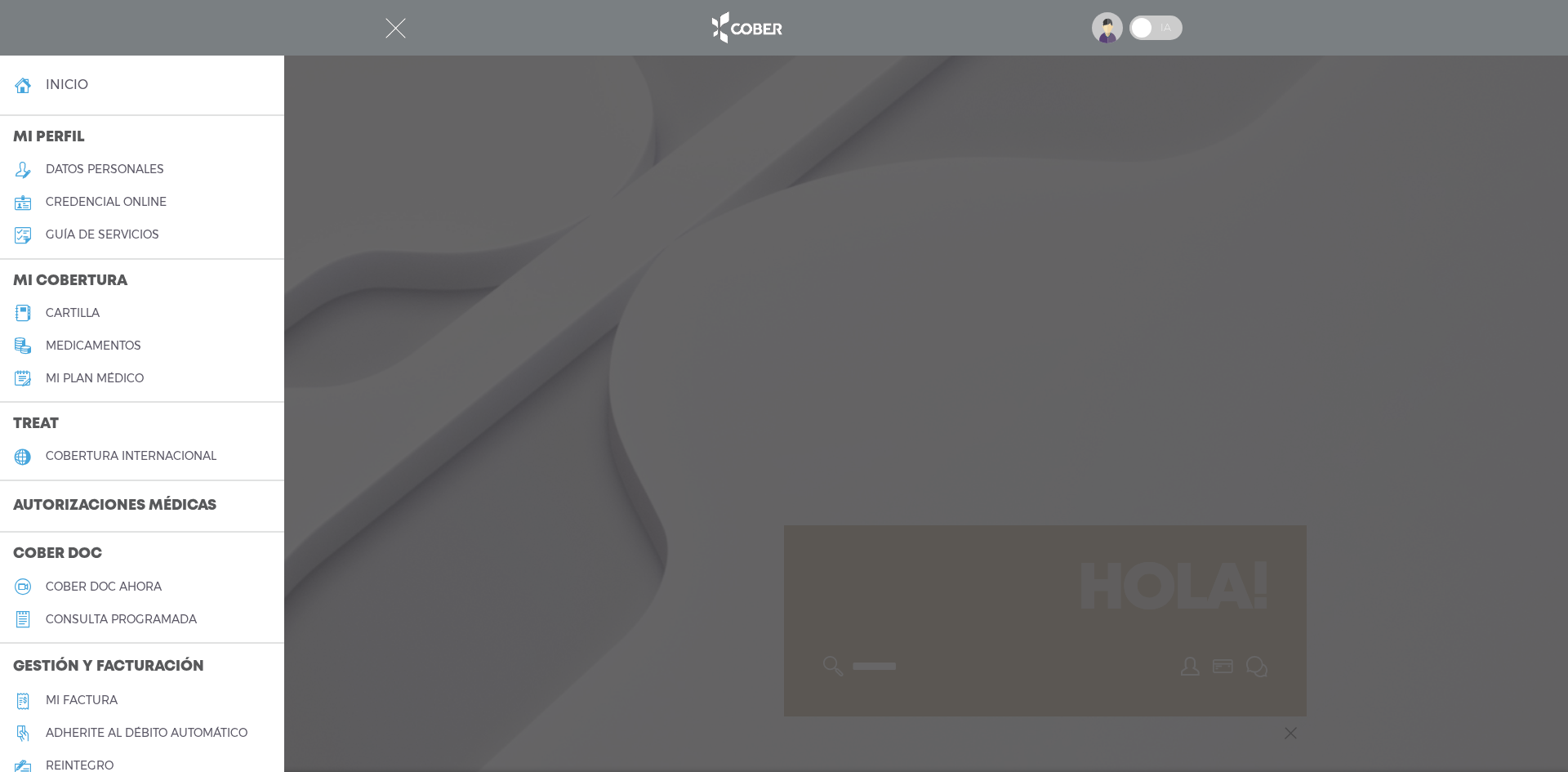
click at [1118, 31] on img at bounding box center [1107, 27] width 31 height 31
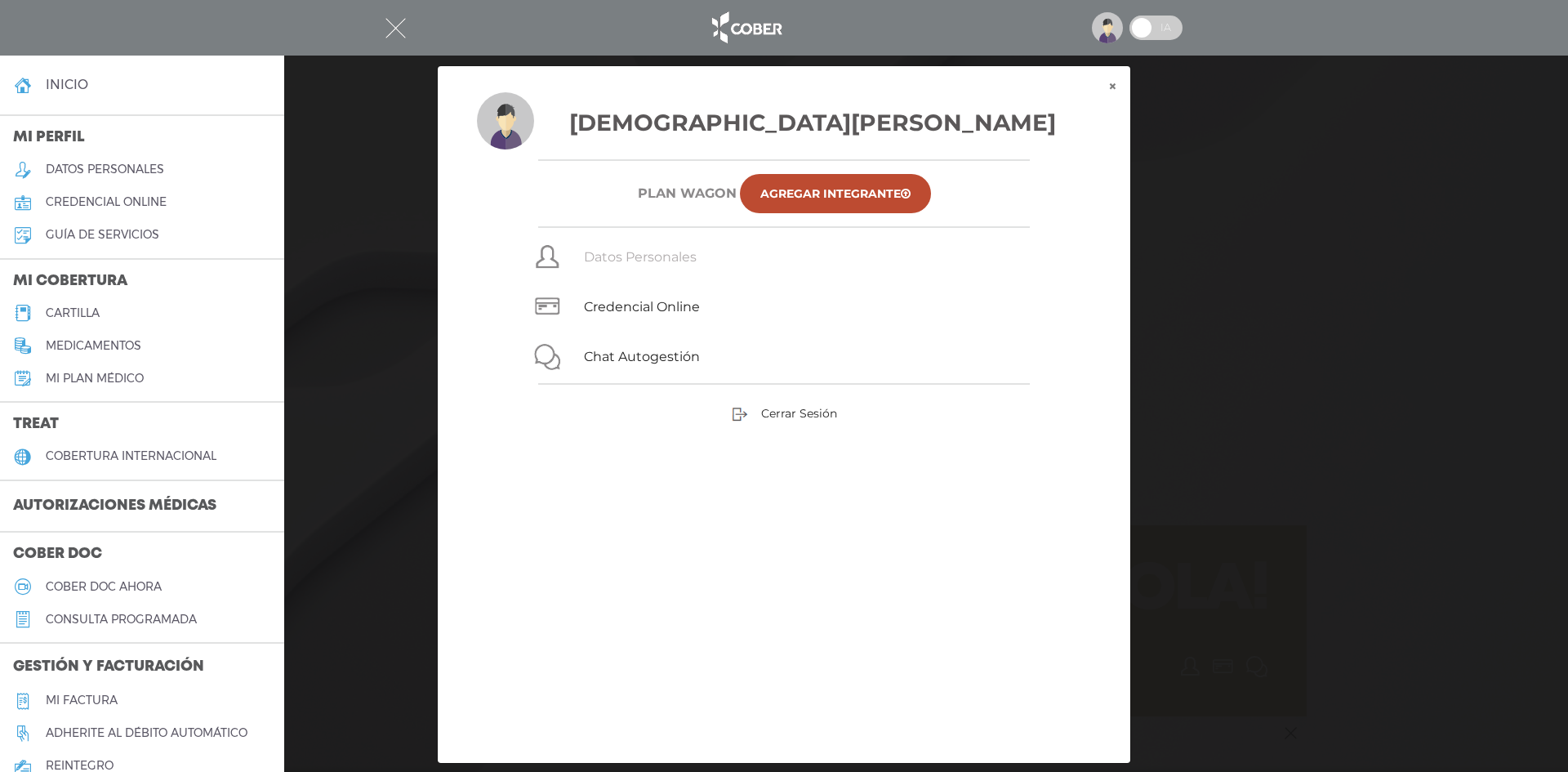
click at [652, 259] on link "Datos Personales" at bounding box center [640, 257] width 113 height 16
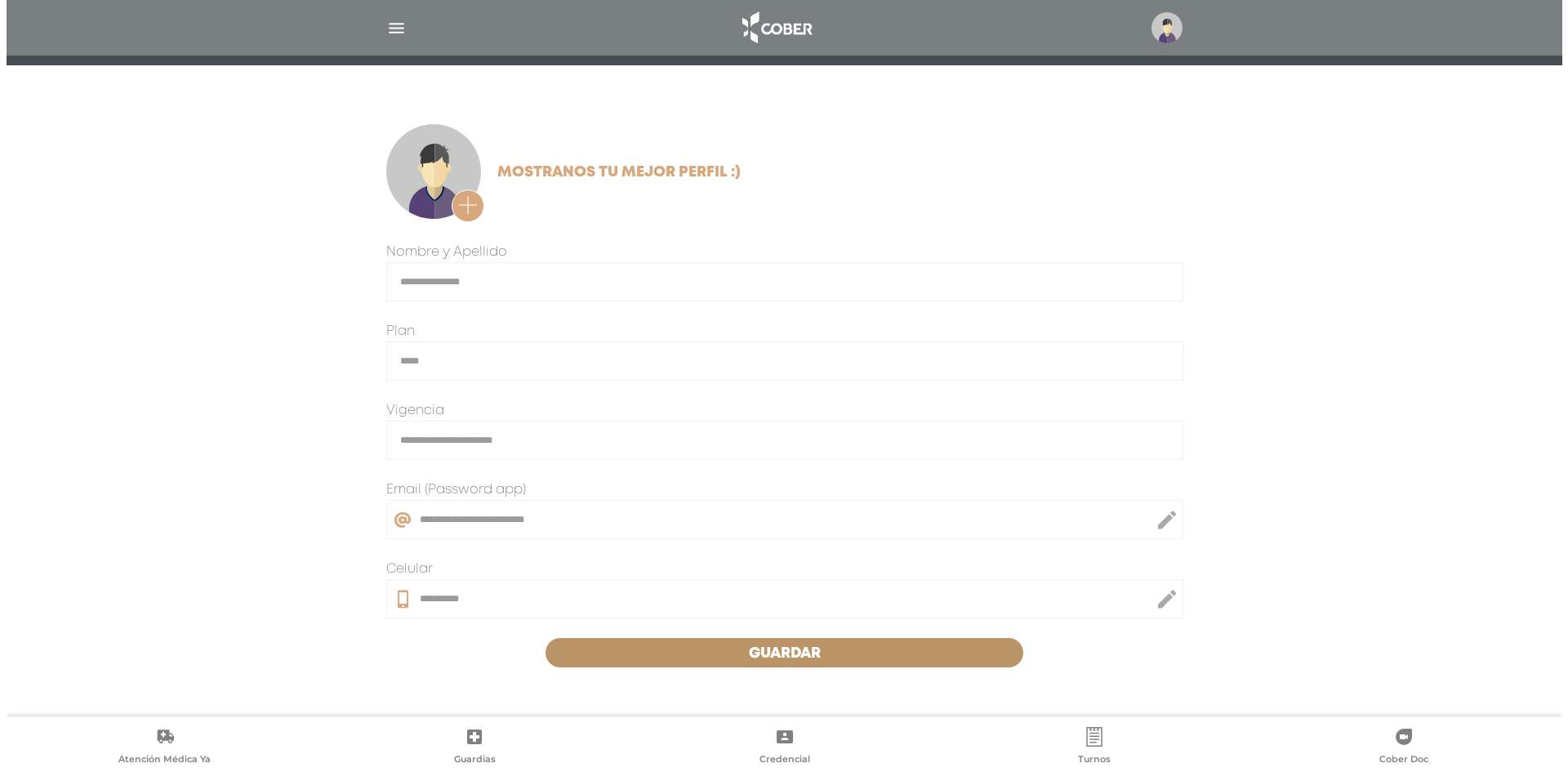
scroll to position [238, 0]
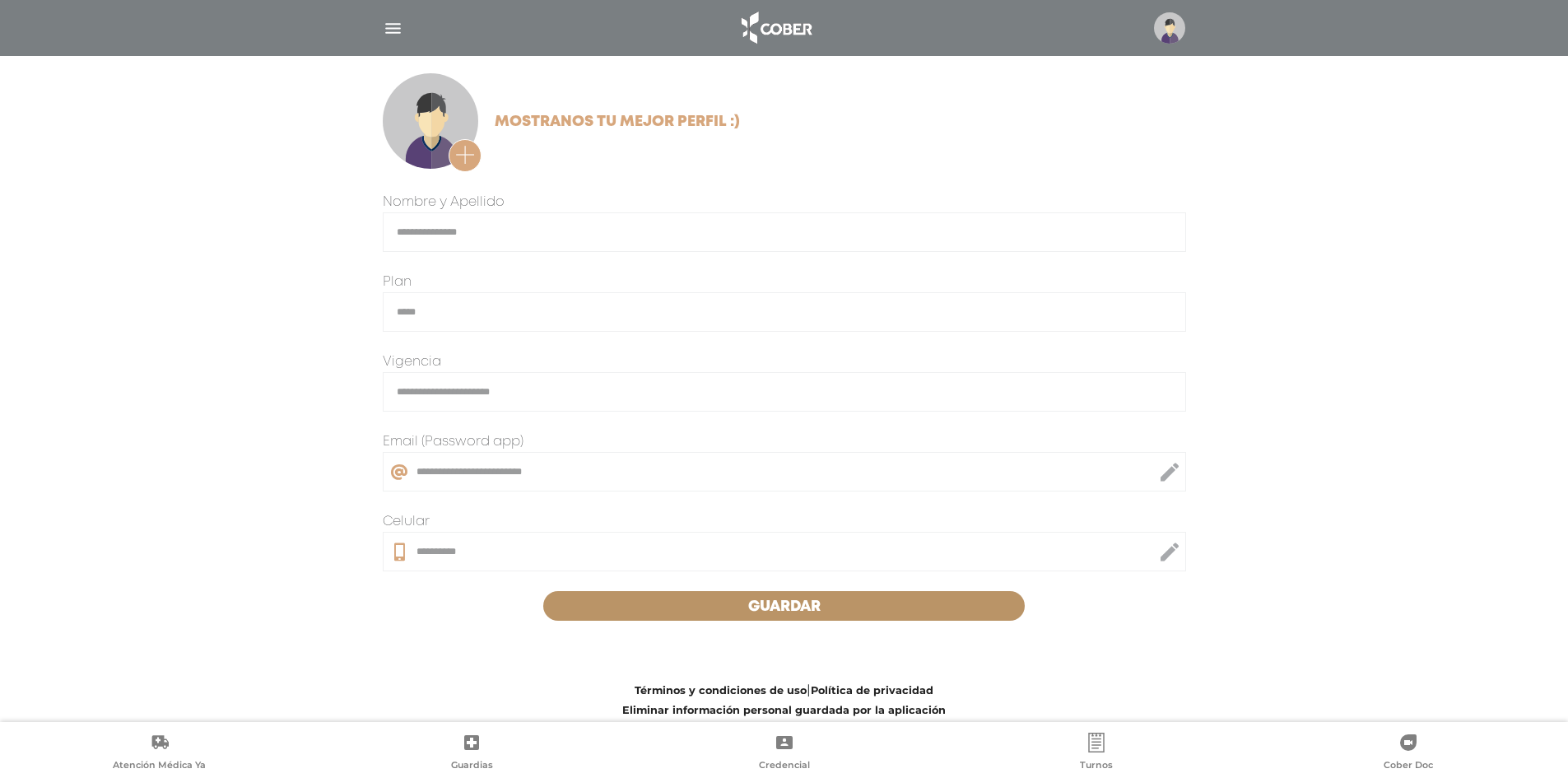
click at [392, 23] on img "button" at bounding box center [392, 28] width 20 height 20
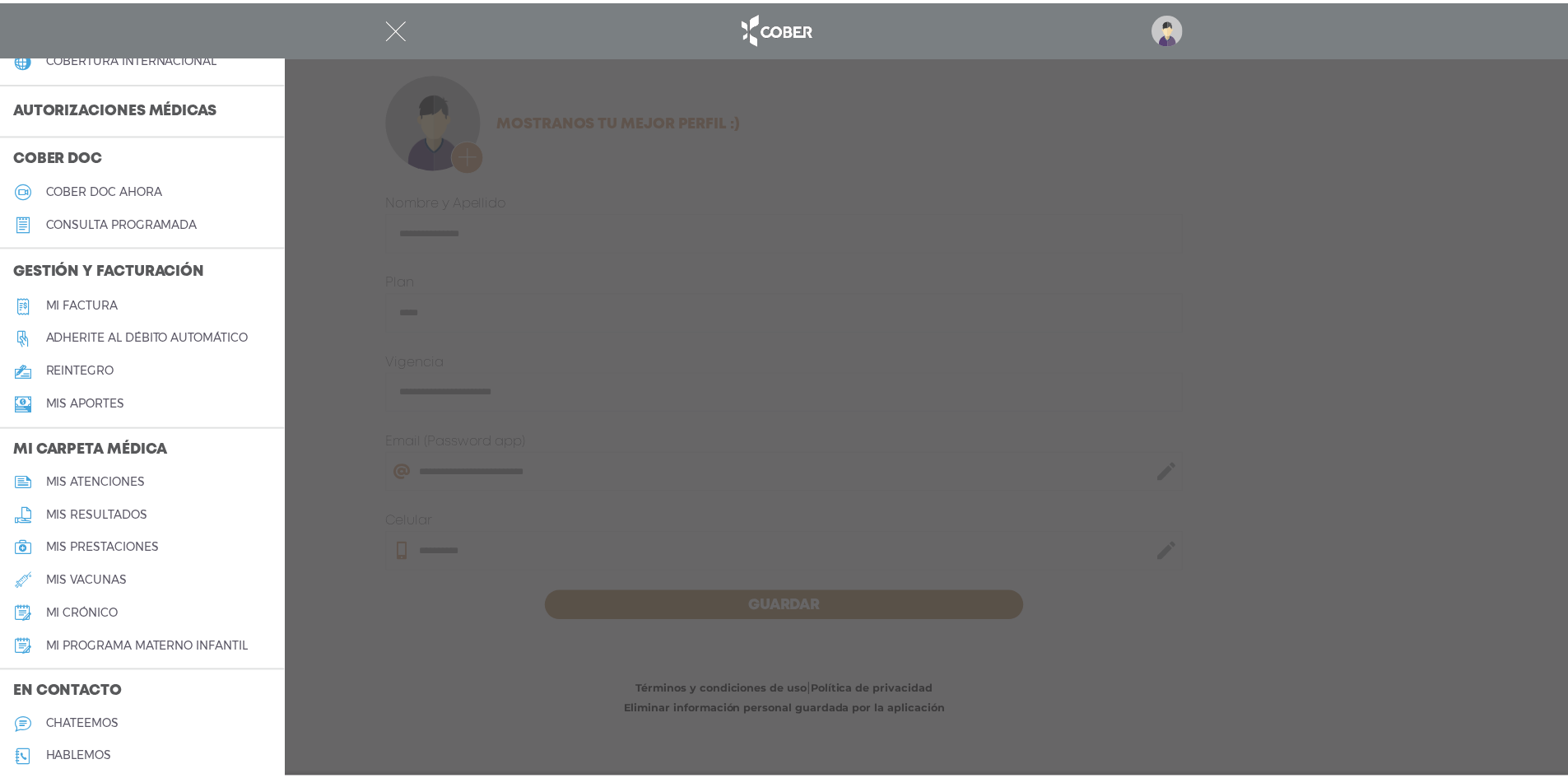
scroll to position [412, 0]
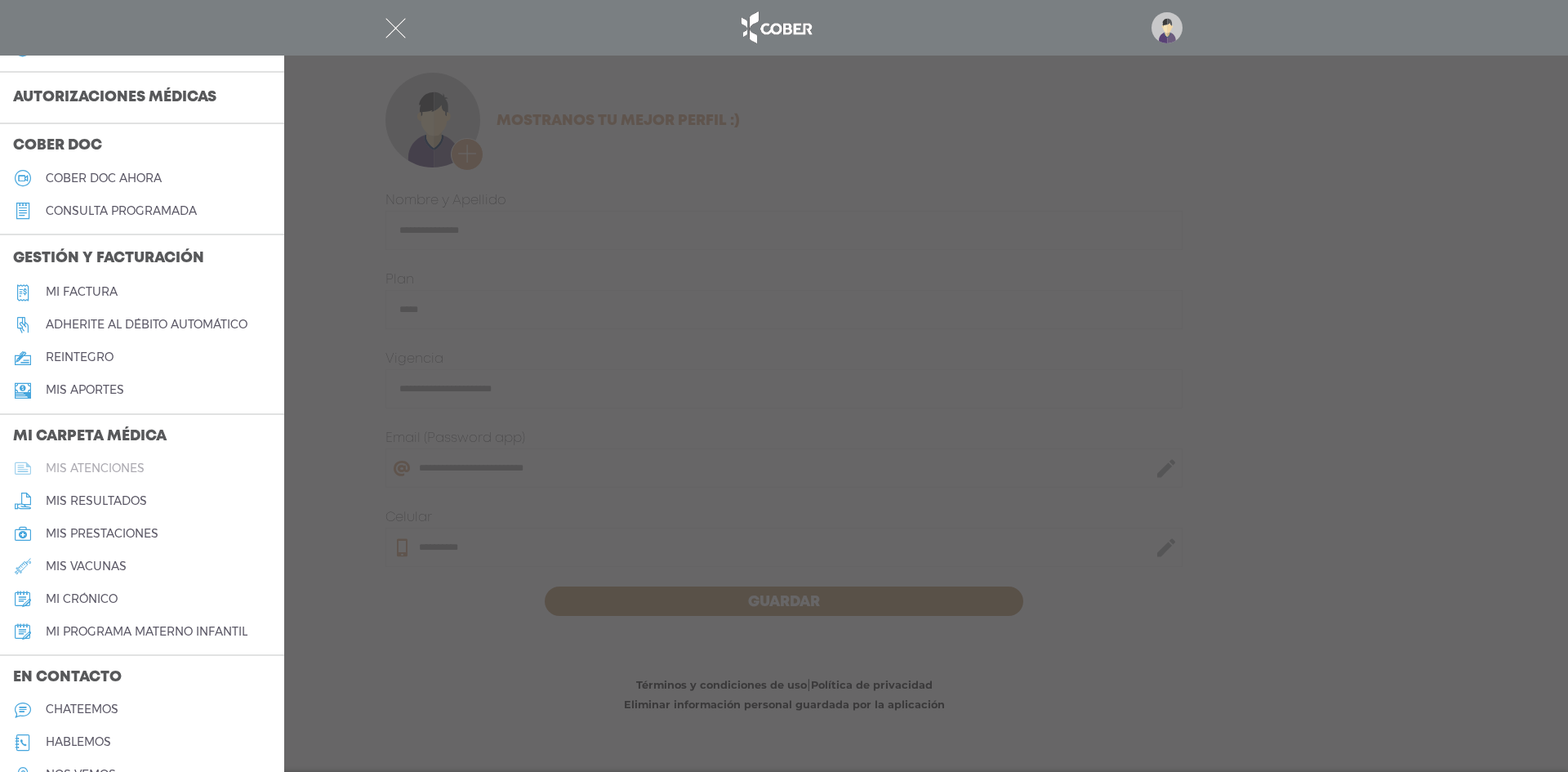
click at [124, 467] on h5 "mis atenciones" at bounding box center [95, 469] width 99 height 14
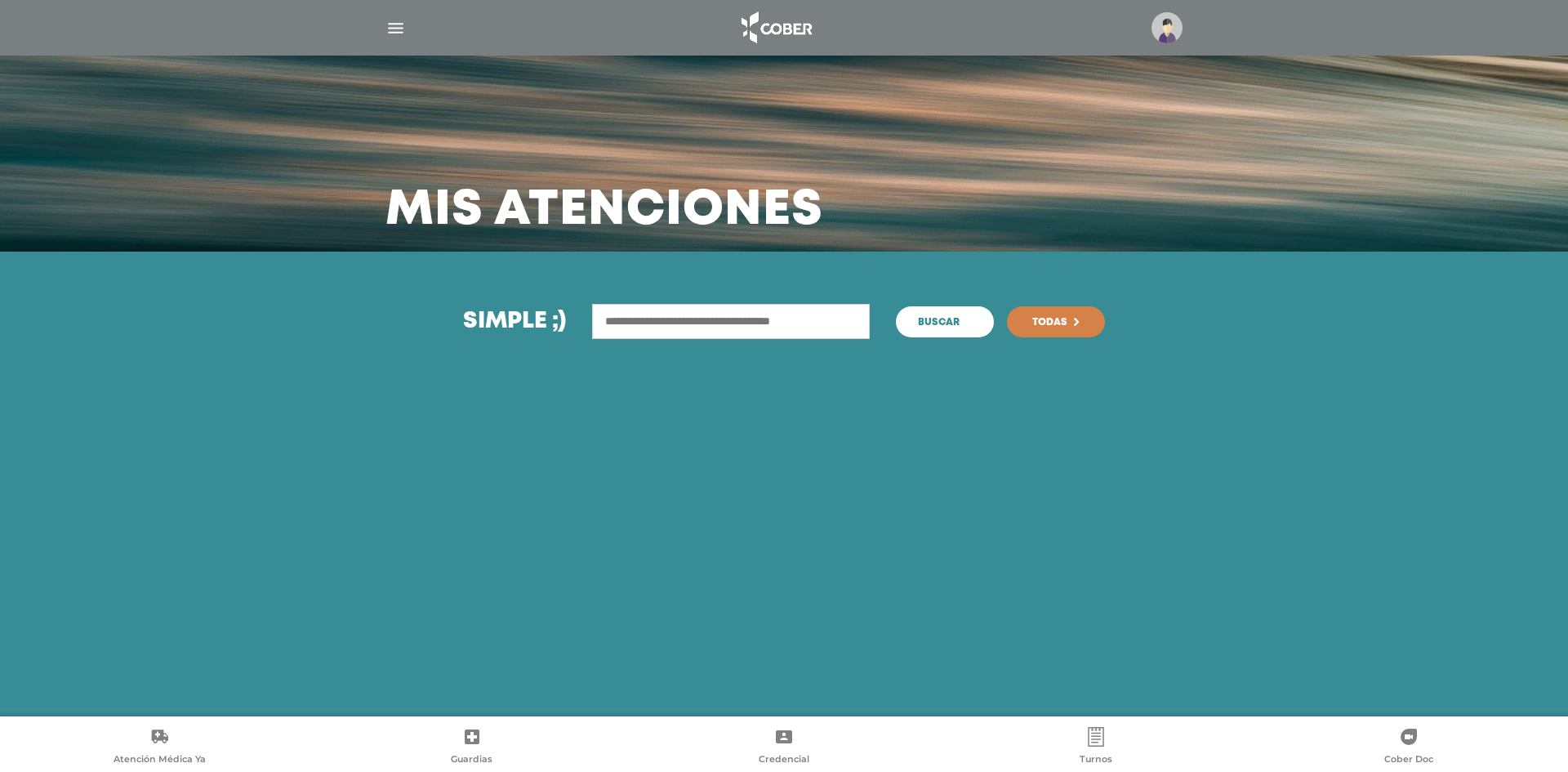
click at [955, 323] on span "Buscar" at bounding box center [939, 322] width 41 height 10
click at [1050, 322] on span "Todas" at bounding box center [1050, 322] width 35 height 10
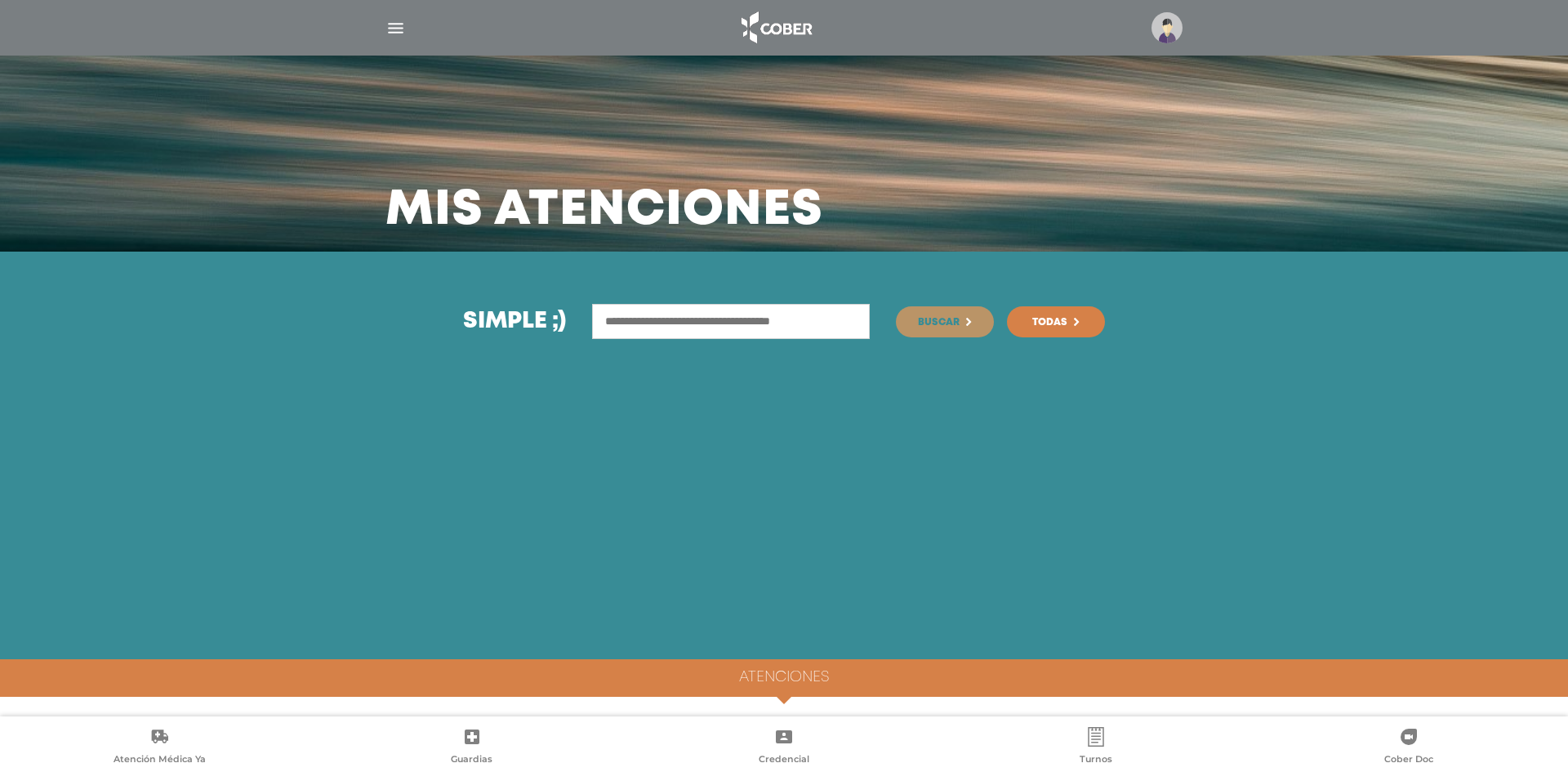
click at [795, 682] on h4 "Atenciones" at bounding box center [784, 678] width 90 height 18
click at [404, 24] on img "button" at bounding box center [396, 27] width 20 height 20
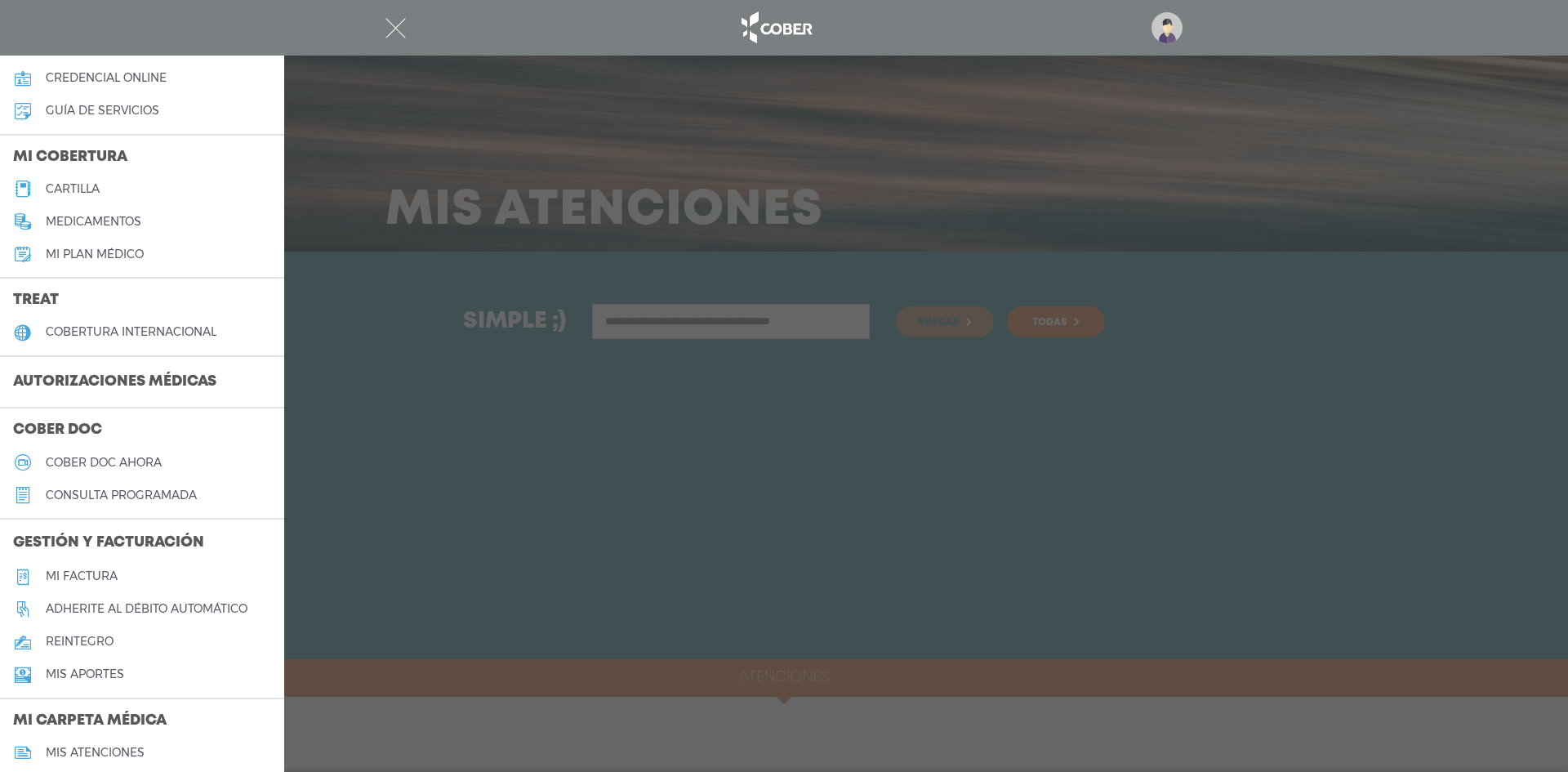
scroll to position [488, 0]
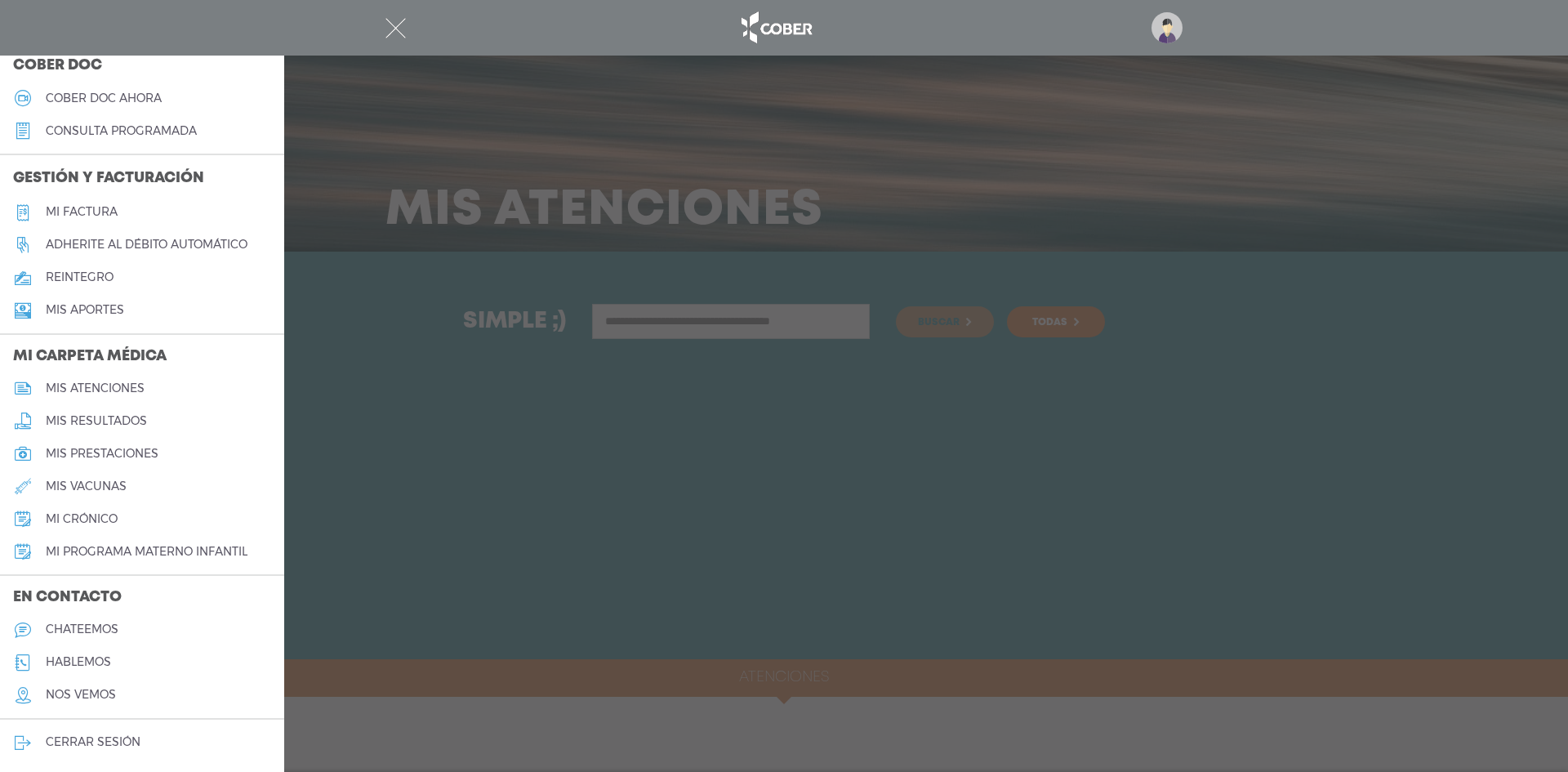
click at [86, 619] on link "chateemos" at bounding box center [142, 630] width 284 height 33
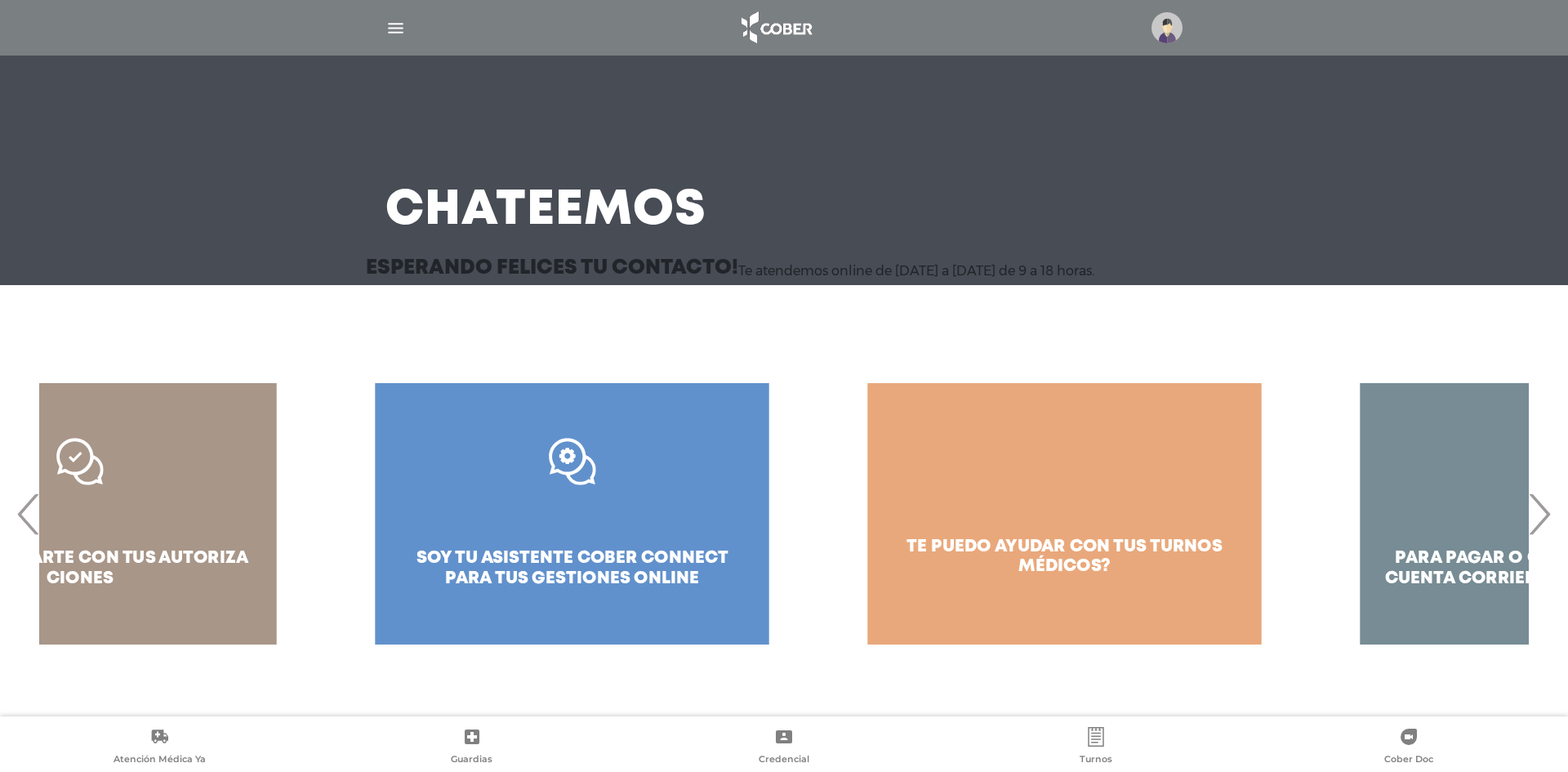
drag, startPoint x: 761, startPoint y: 565, endPoint x: 1056, endPoint y: 579, distance: 295.3
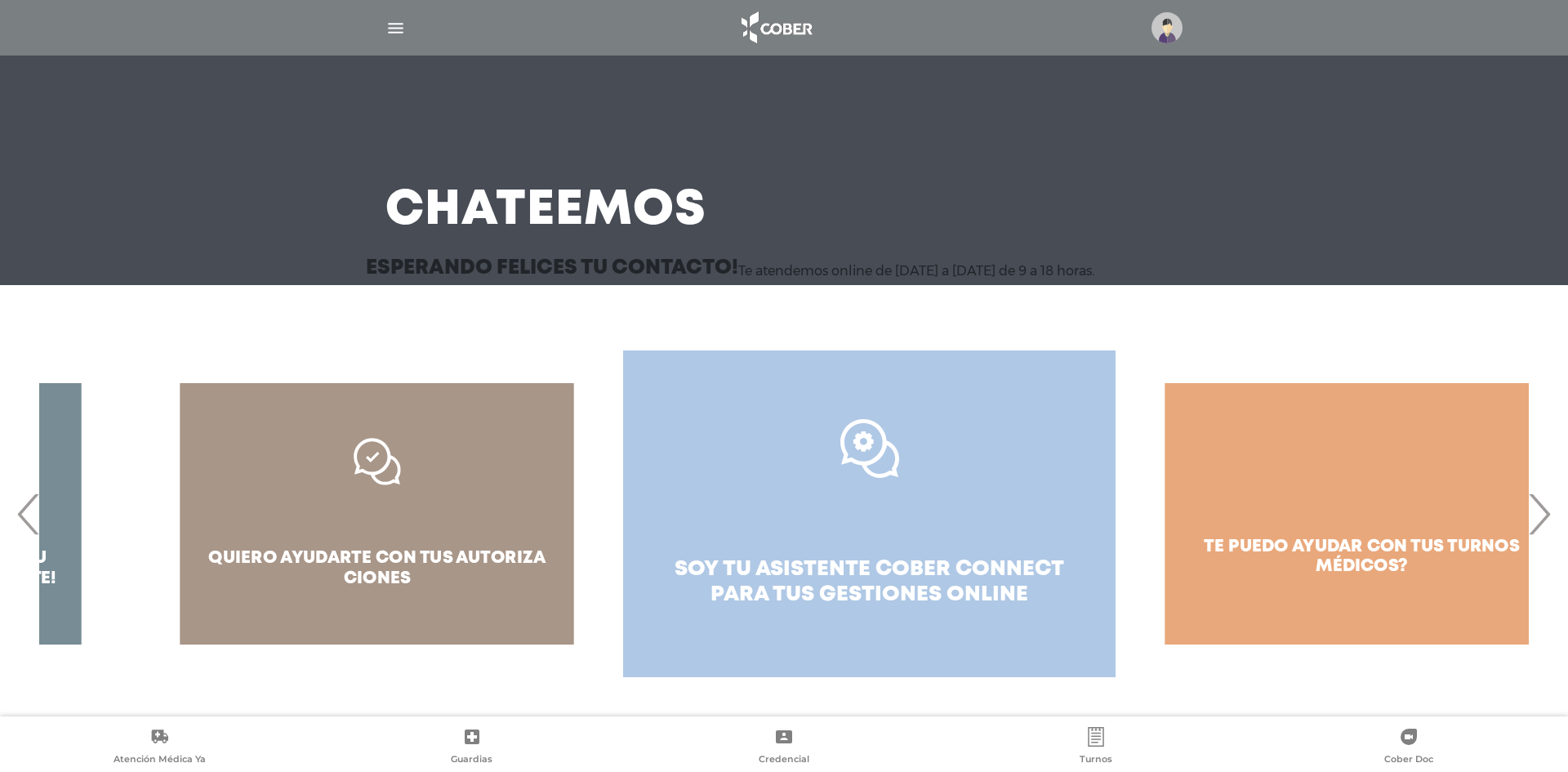
drag, startPoint x: 839, startPoint y: 594, endPoint x: 1037, endPoint y: 589, distance: 198.1
click at [1029, 589] on span "gestiones online" at bounding box center [923, 594] width 209 height 19
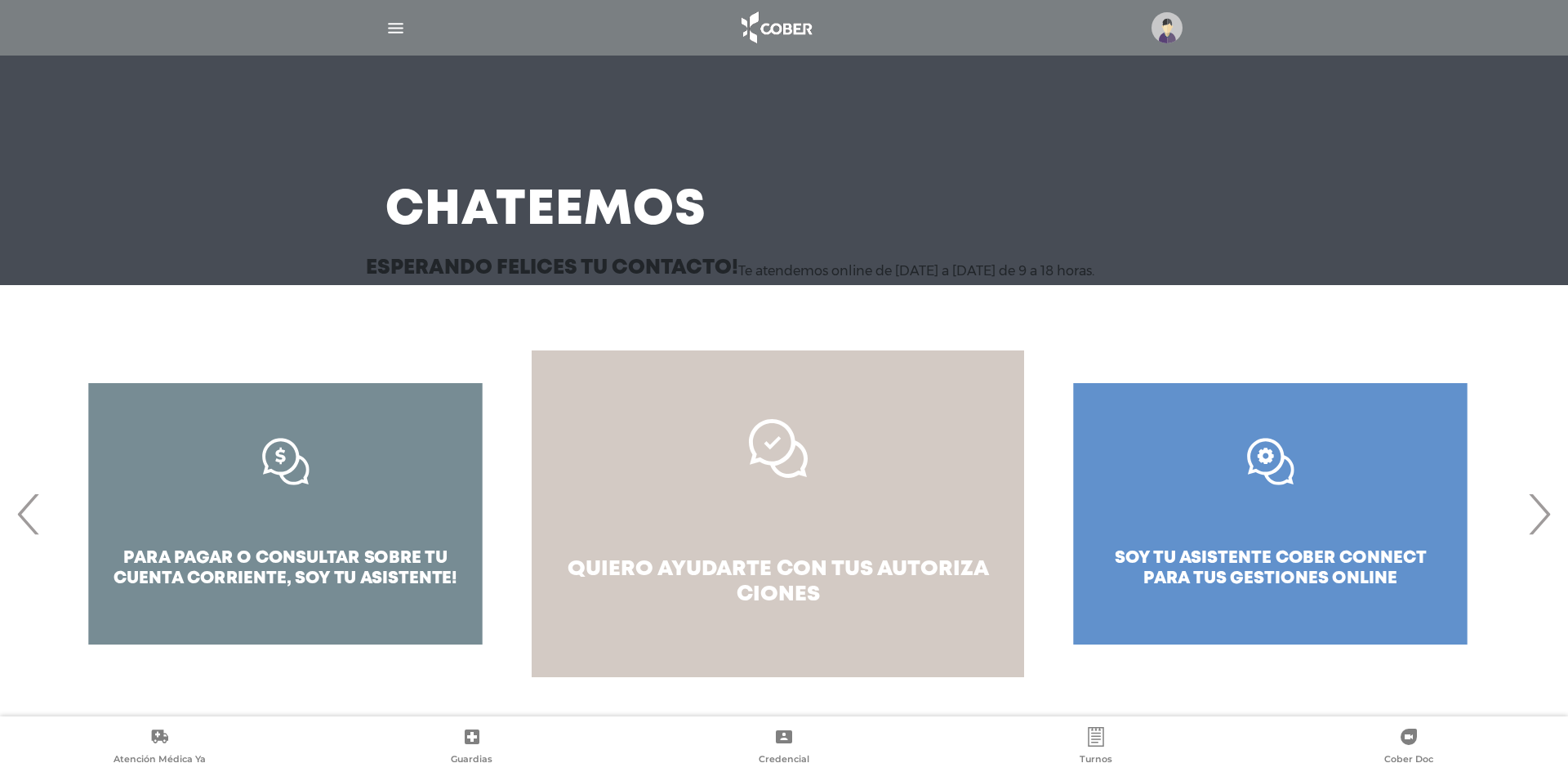
drag, startPoint x: 748, startPoint y: 602, endPoint x: 939, endPoint y: 603, distance: 191.0
click at [939, 603] on span "autoriza ciones" at bounding box center [863, 582] width 253 height 45
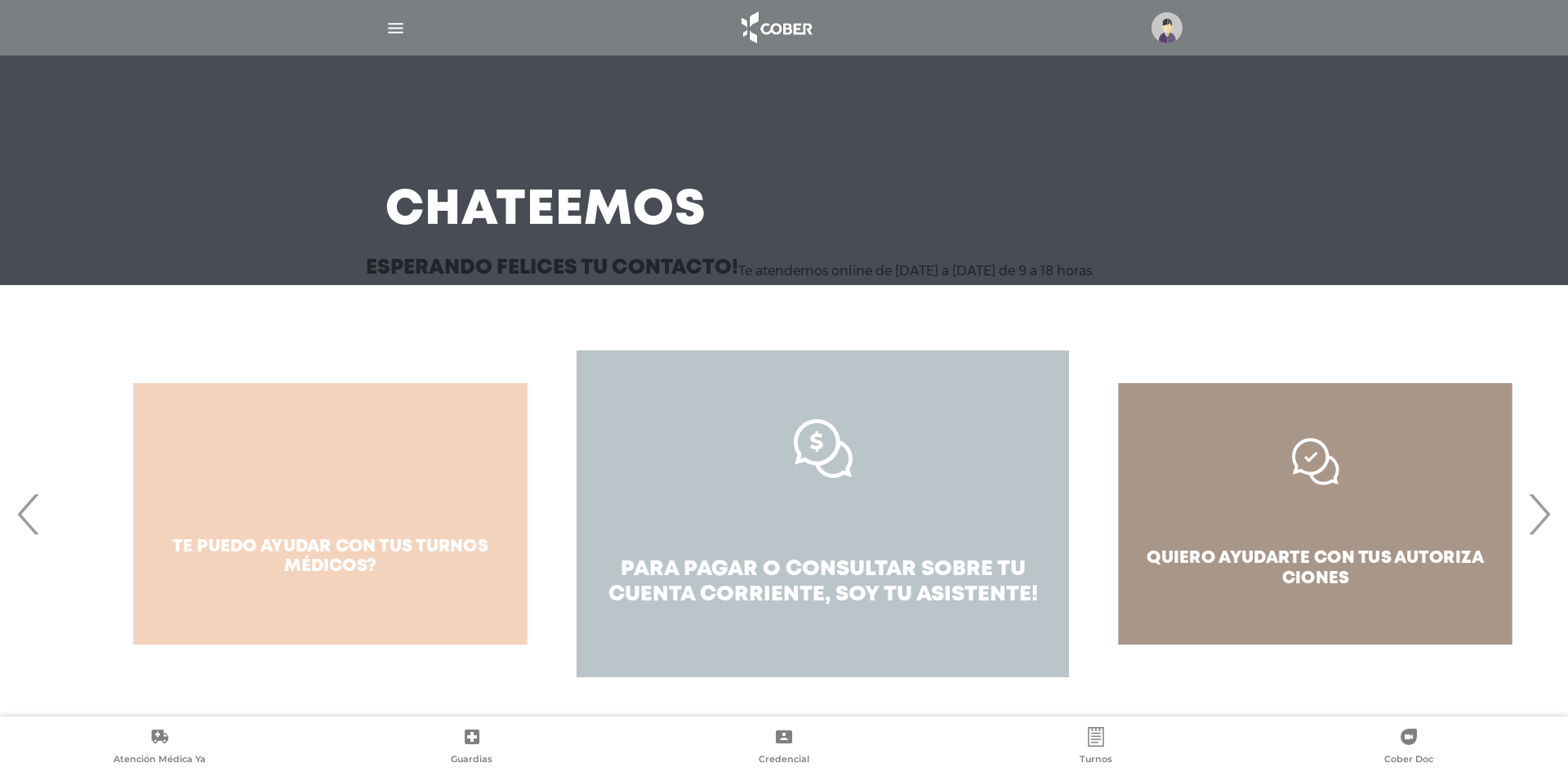
drag, startPoint x: 735, startPoint y: 529, endPoint x: 926, endPoint y: 525, distance: 191.0
click at [926, 525] on link "para pagar o consultar sobre tu cuenta corriente, soy tu asistente!" at bounding box center [823, 514] width 493 height 327
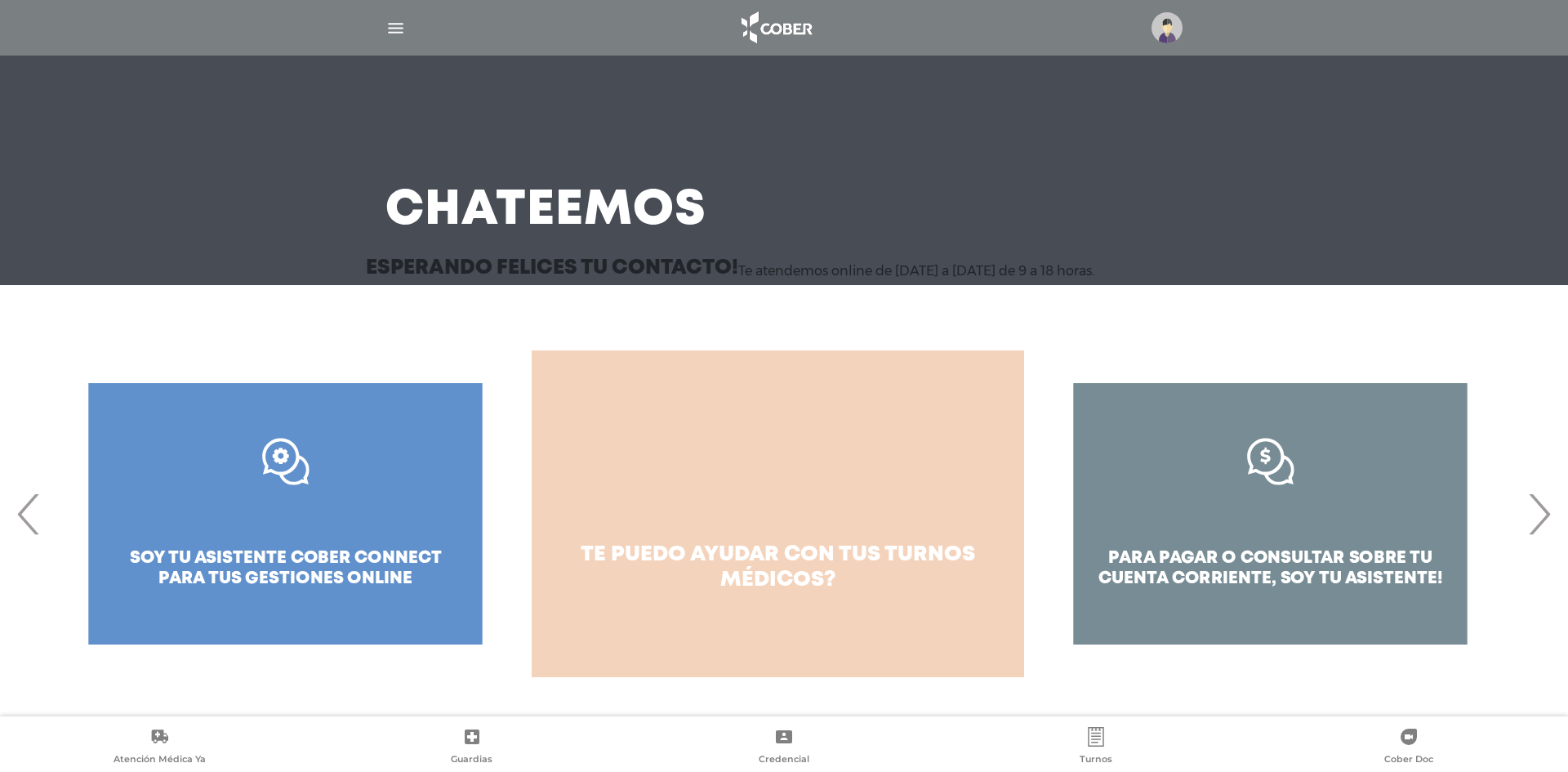
click at [397, 31] on img "button" at bounding box center [396, 27] width 20 height 20
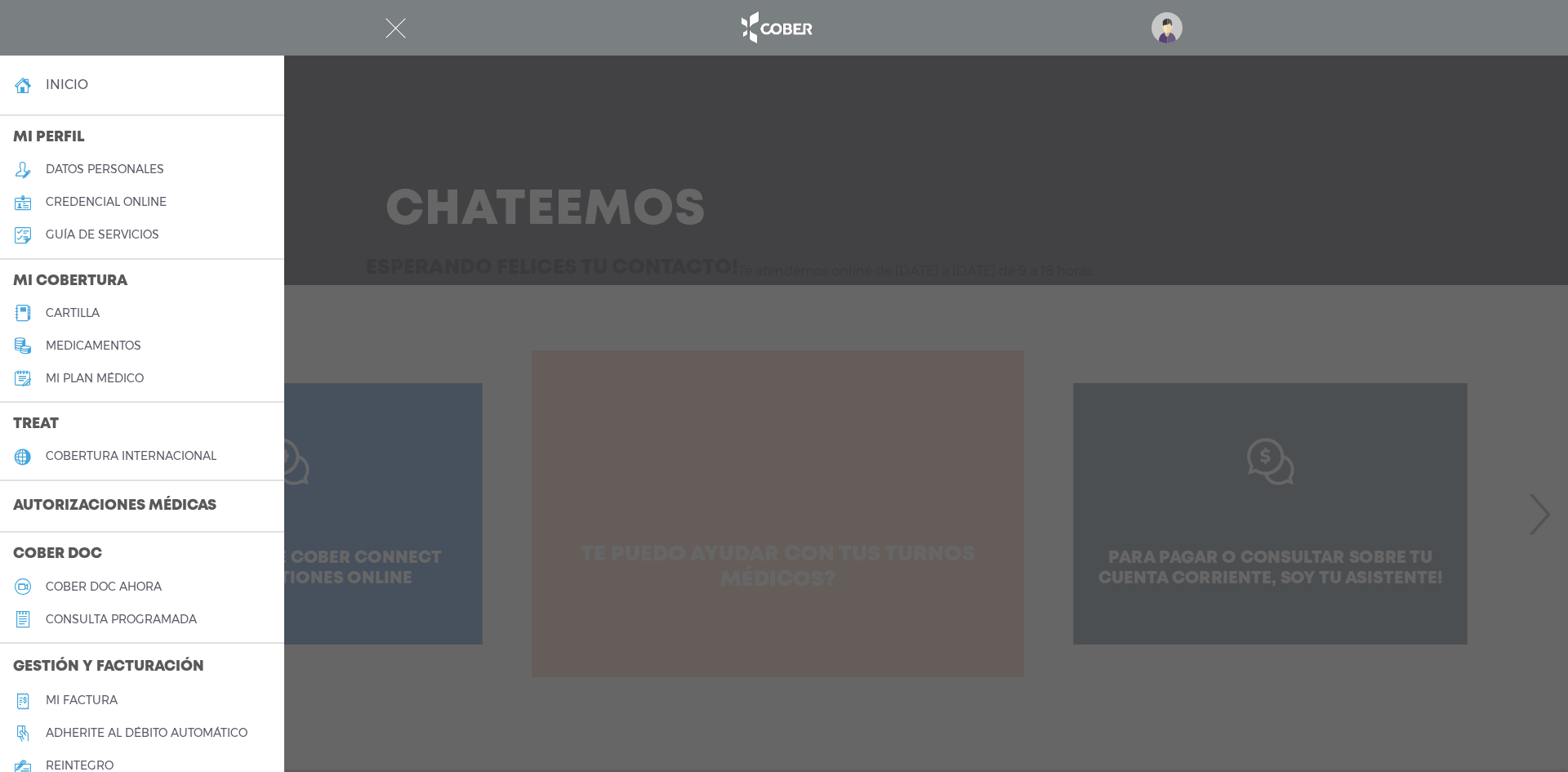
click at [129, 237] on h5 "guía de servicios" at bounding box center [102, 235] width 114 height 14
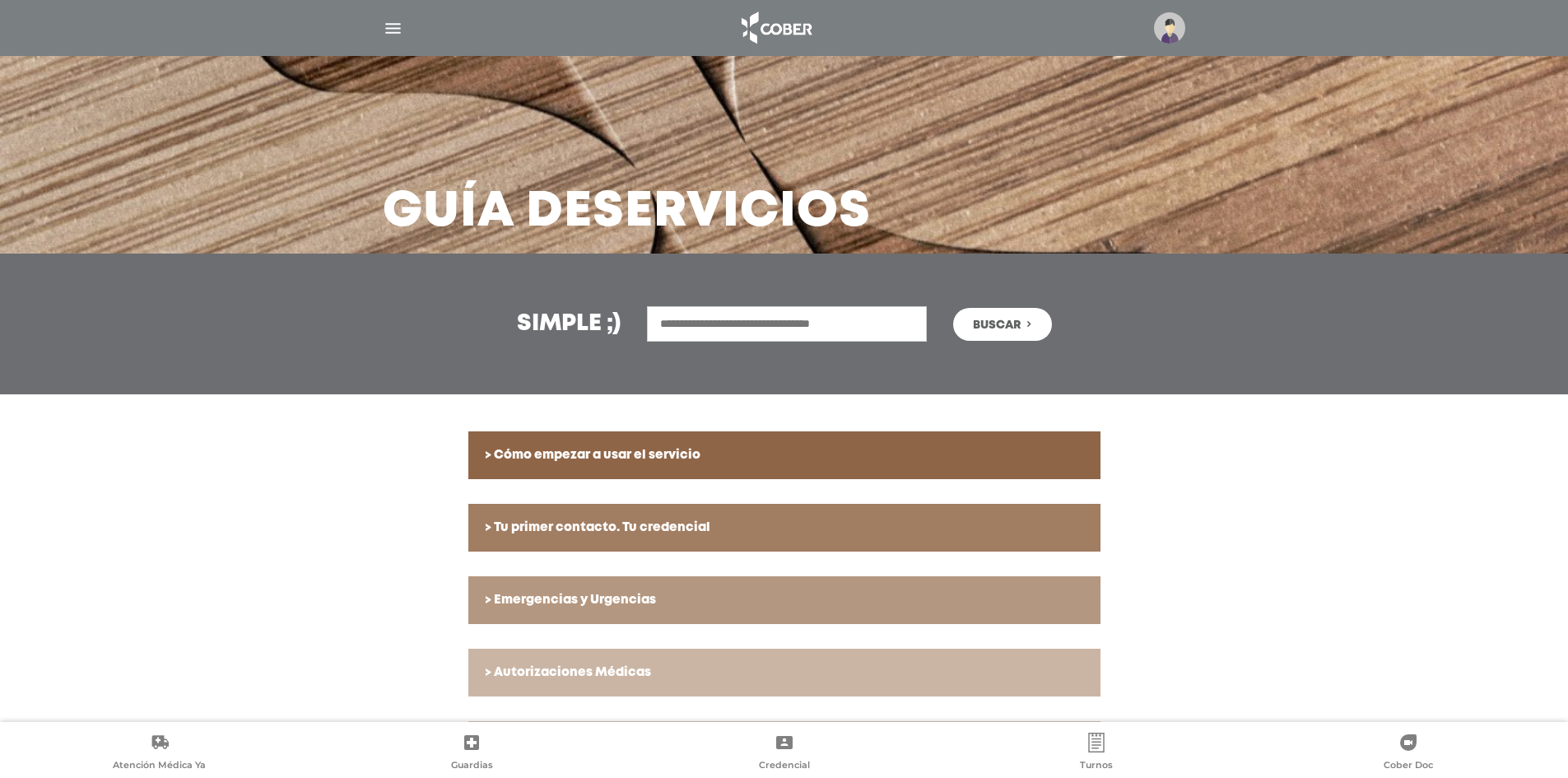
click at [385, 26] on img "button" at bounding box center [392, 28] width 20 height 20
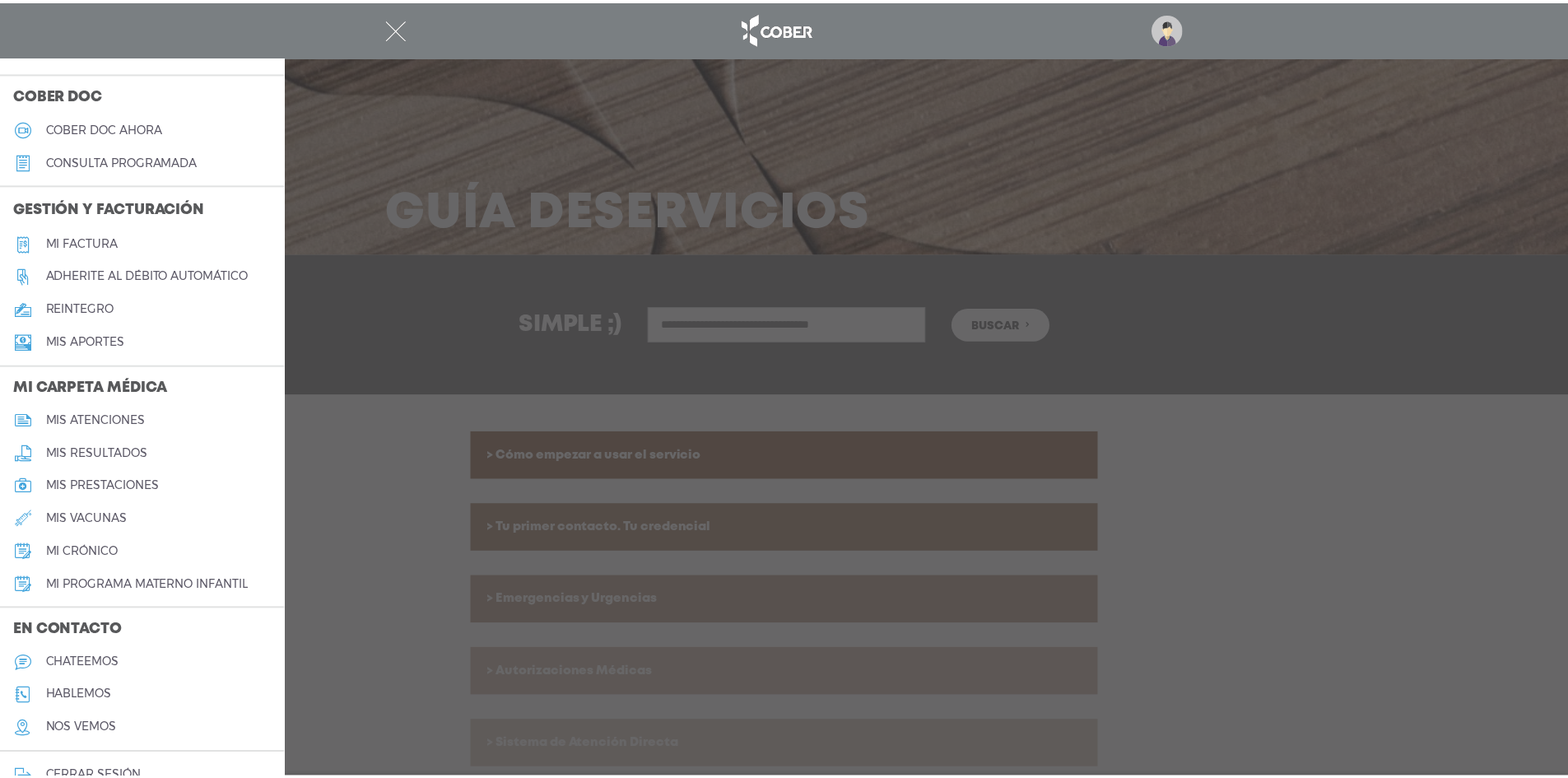
scroll to position [492, 0]
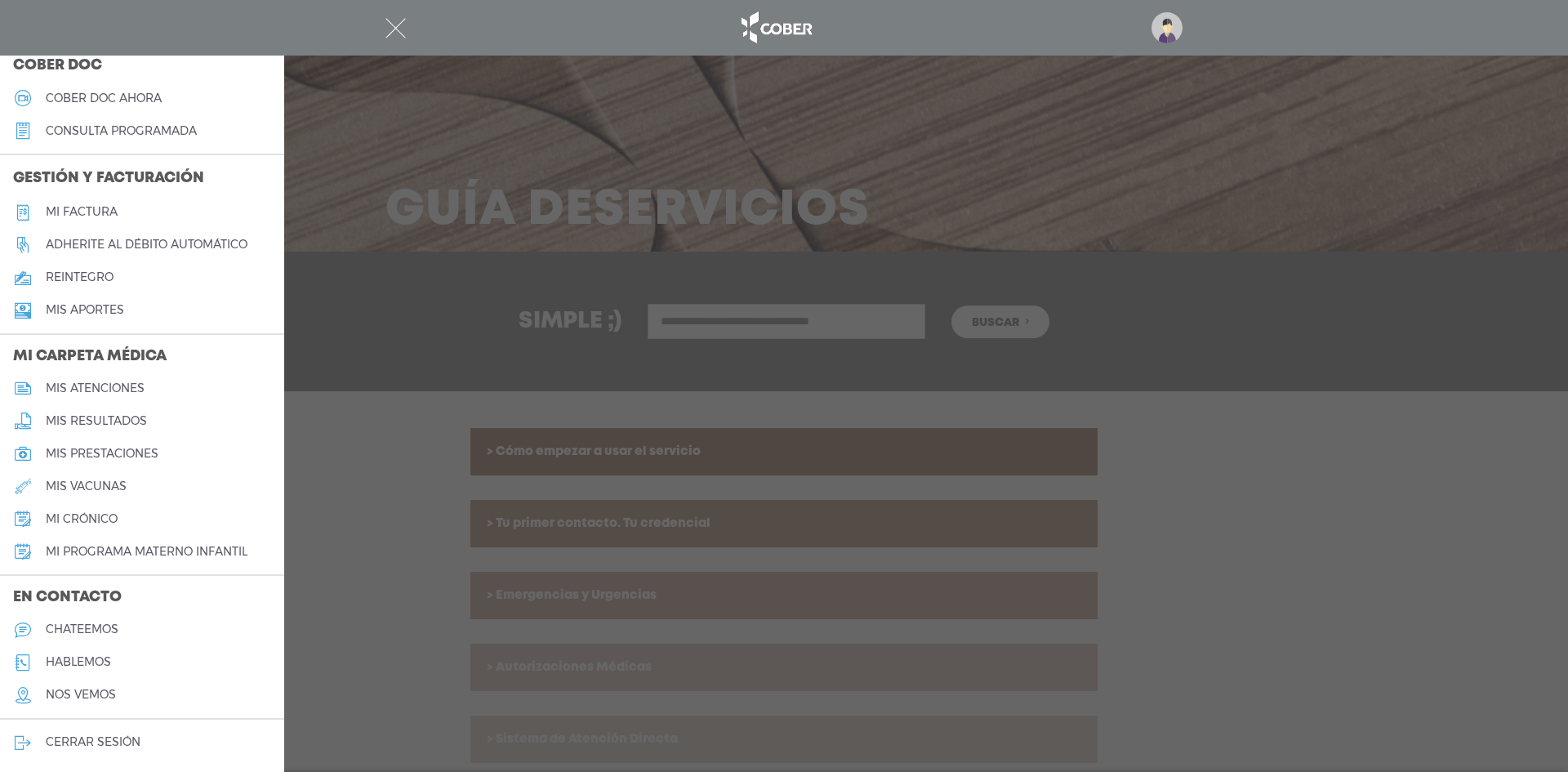
click at [97, 694] on h5 "nos vemos" at bounding box center [81, 695] width 71 height 14
